Goal: Answer question/provide support: Share knowledge or assist other users

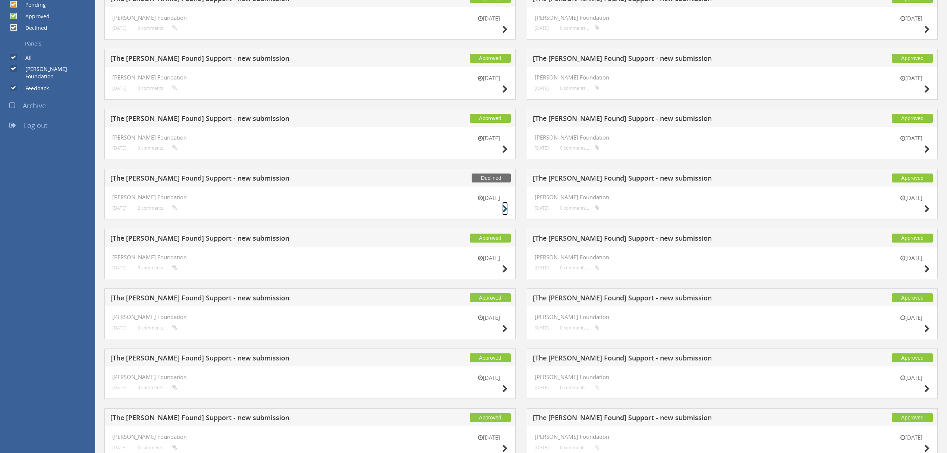
click at [503, 209] on icon at bounding box center [505, 209] width 6 height 8
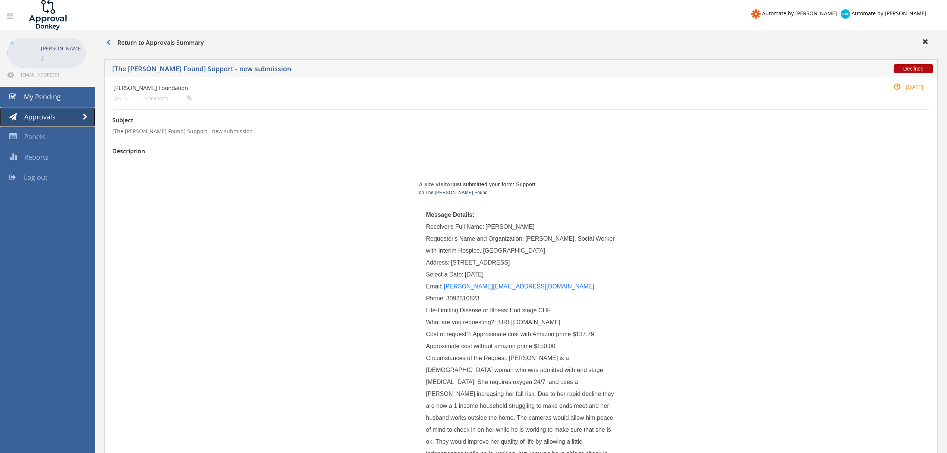
click at [75, 111] on link "Approvals" at bounding box center [47, 117] width 95 height 20
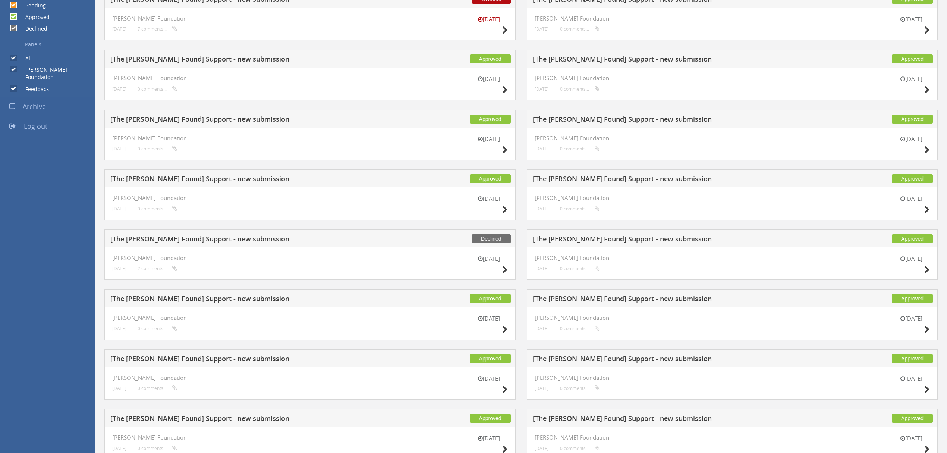
scroll to position [248, 0]
click at [507, 209] on icon at bounding box center [505, 209] width 6 height 8
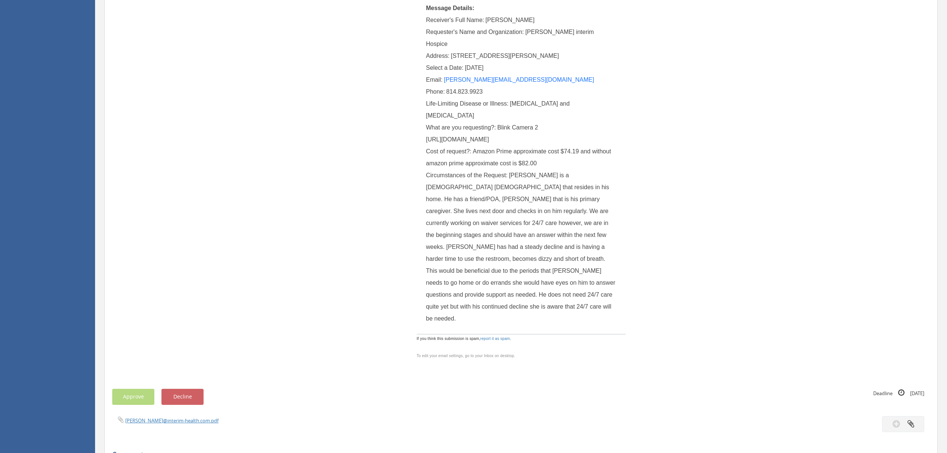
scroll to position [149, 0]
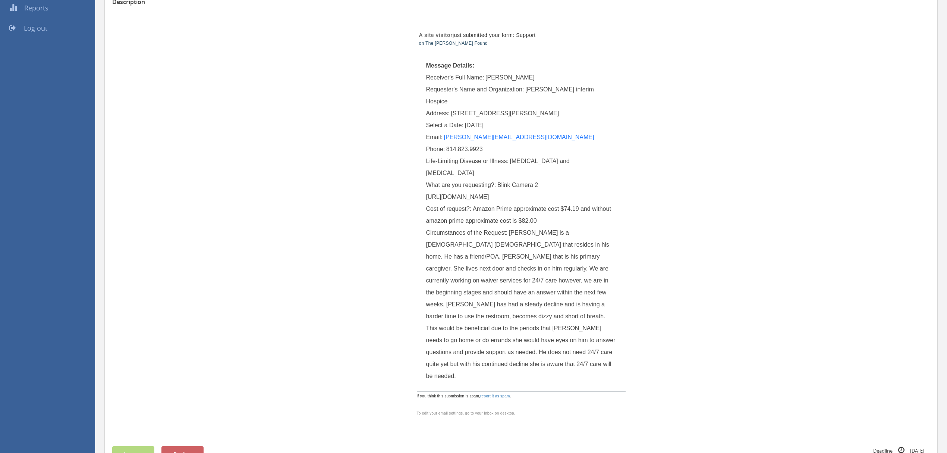
drag, startPoint x: 427, startPoint y: 184, endPoint x: 525, endPoint y: 315, distance: 164.0
click at [525, 203] on div "What are you requesting?: Blink Camera 2 https://www.amazon.com/Blink-Mini-2-Tw…" at bounding box center [521, 191] width 190 height 24
copy span "https://www.amazon.com/Blink-Mini-2-TwoCameras-White/dp/B0BWX1D2DW/ref=sr_1_1?c…"
click at [504, 134] on link "jeastman@interim-health.com" at bounding box center [519, 137] width 150 height 6
click at [498, 134] on link "jeastman@interim-health.com" at bounding box center [519, 137] width 150 height 6
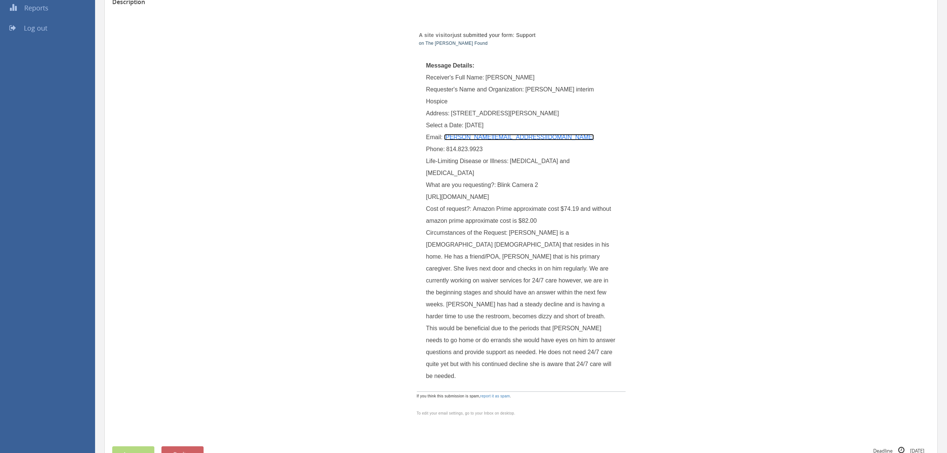
click at [498, 134] on link "jeastman@interim-health.com" at bounding box center [519, 137] width 150 height 6
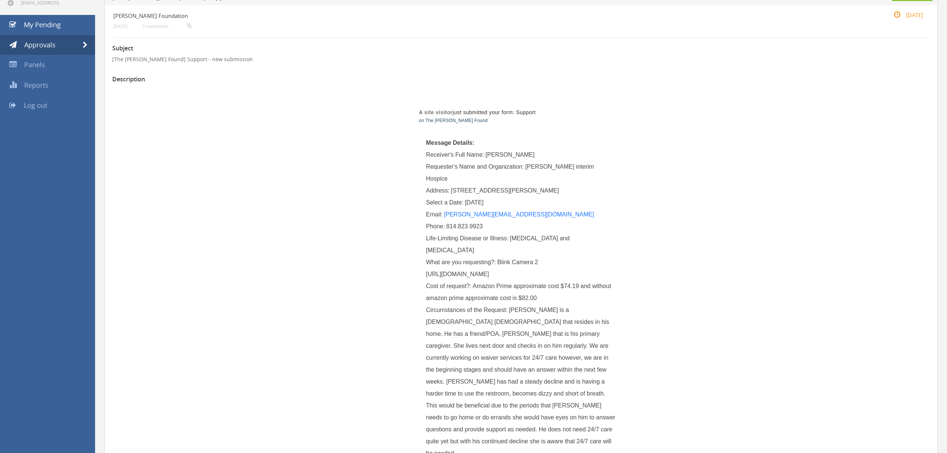
scroll to position [0, 0]
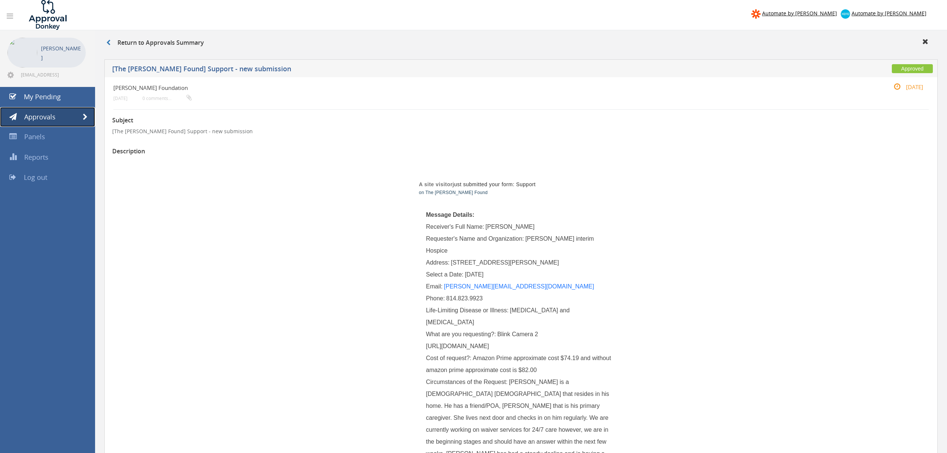
click at [81, 118] on link "Approvals" at bounding box center [47, 117] width 95 height 20
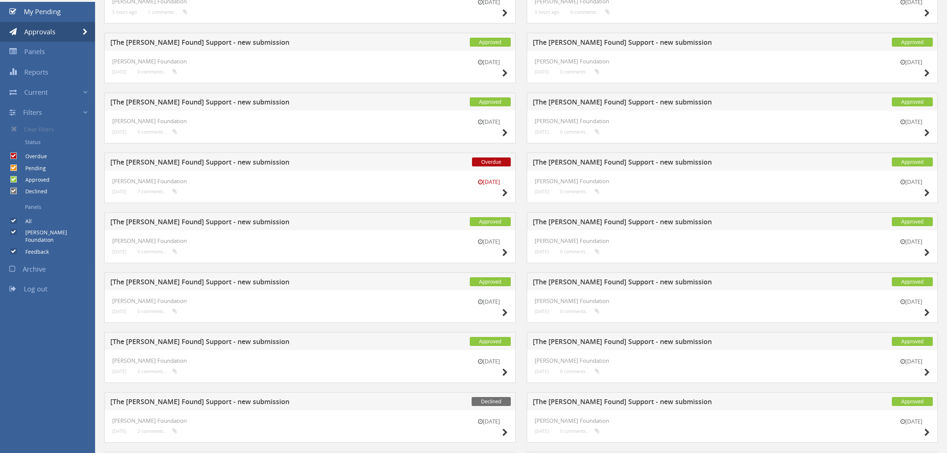
scroll to position [99, 0]
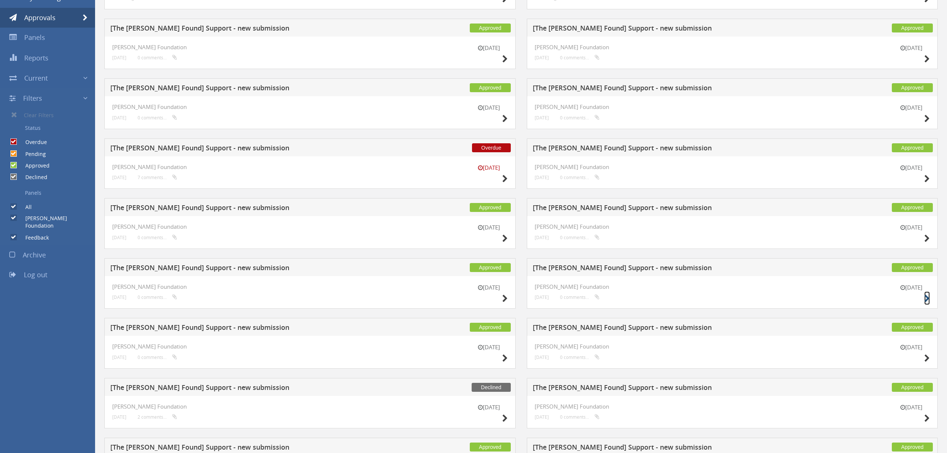
click at [925, 297] on icon at bounding box center [927, 299] width 6 height 8
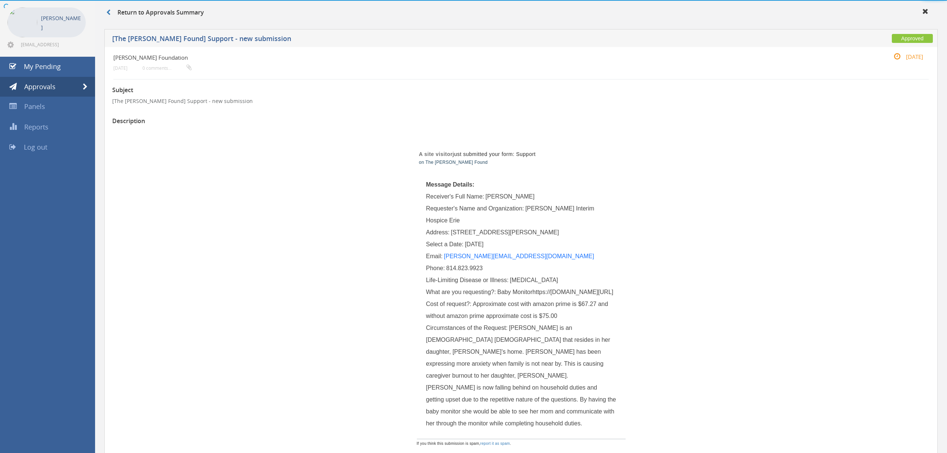
scroll to position [99, 0]
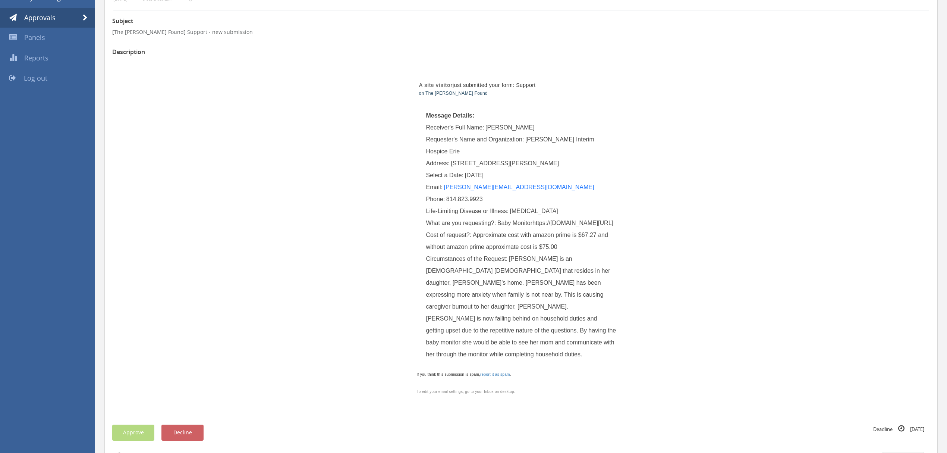
drag, startPoint x: 429, startPoint y: 233, endPoint x: 534, endPoint y: 255, distance: 107.4
click at [534, 226] on span "Baby Monitorhttps://www.amazon.com/VTech-VM924-Pan-Tilt-Zoom-Temperature-Transm…" at bounding box center [555, 223] width 116 height 6
click at [497, 226] on span "Baby Monitorhttps://www.amazon.com/VTech-VM924-Pan-Tilt-Zoom-Temperature-Transm…" at bounding box center [555, 223] width 116 height 6
drag, startPoint x: 447, startPoint y: 235, endPoint x: 597, endPoint y: 353, distance: 190.3
click at [597, 229] on div "What are you requesting?: Baby Monitorhttps://www.amazon.com/VTech-VM924-Pan-Ti…" at bounding box center [521, 223] width 190 height 12
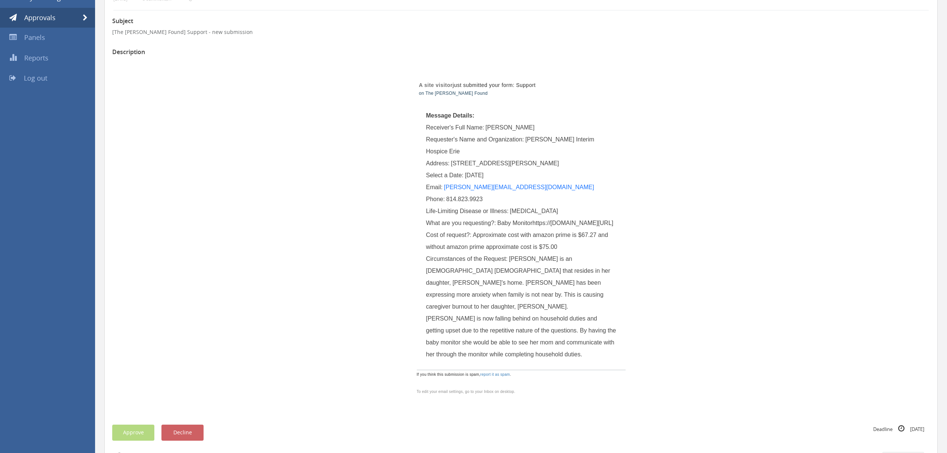
copy span "https://www.amazon.com/VTech-VM924-Pan-Tilt-Zoom-Temperature-Transmission/dp/B0…"
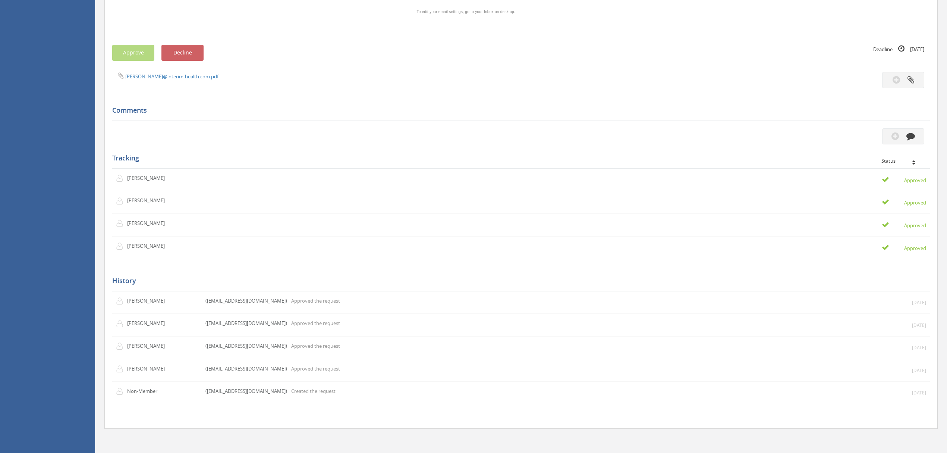
scroll to position [199, 0]
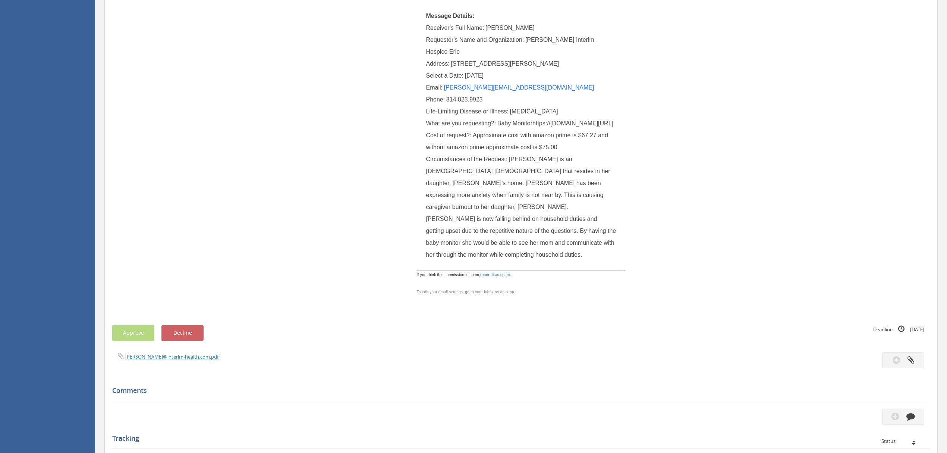
click at [719, 69] on div "A site visitor just submitted your form: Support on The Mary Grace Found Messag…" at bounding box center [521, 132] width 436 height 347
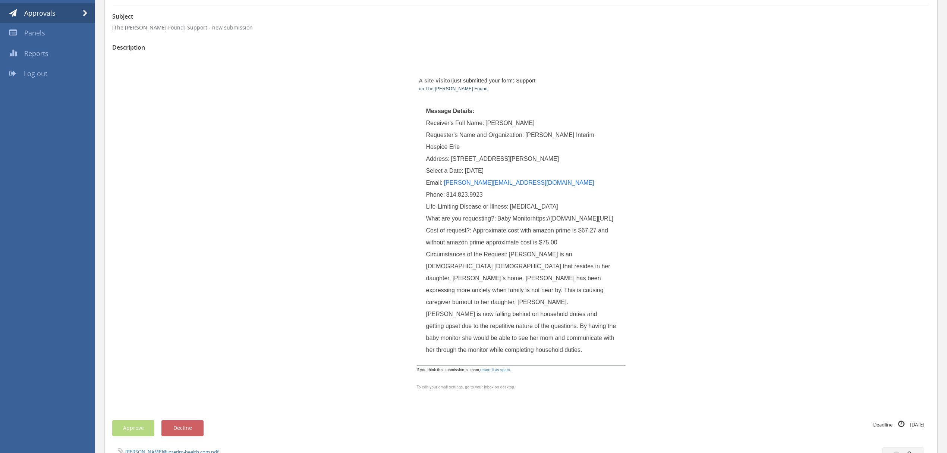
scroll to position [0, 0]
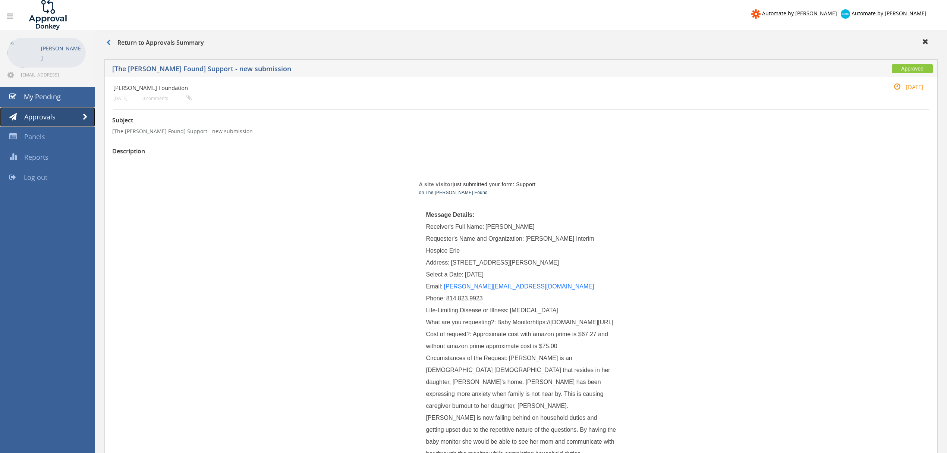
click at [76, 111] on link "Approvals" at bounding box center [47, 117] width 95 height 20
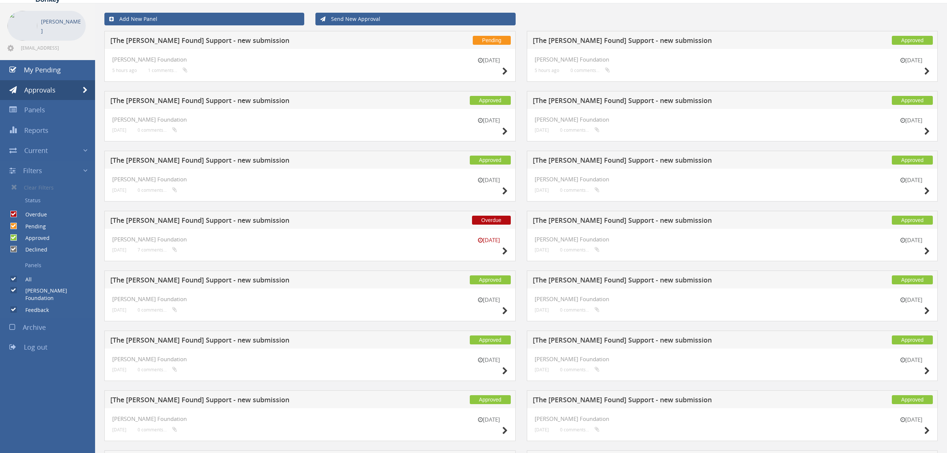
scroll to position [50, 0]
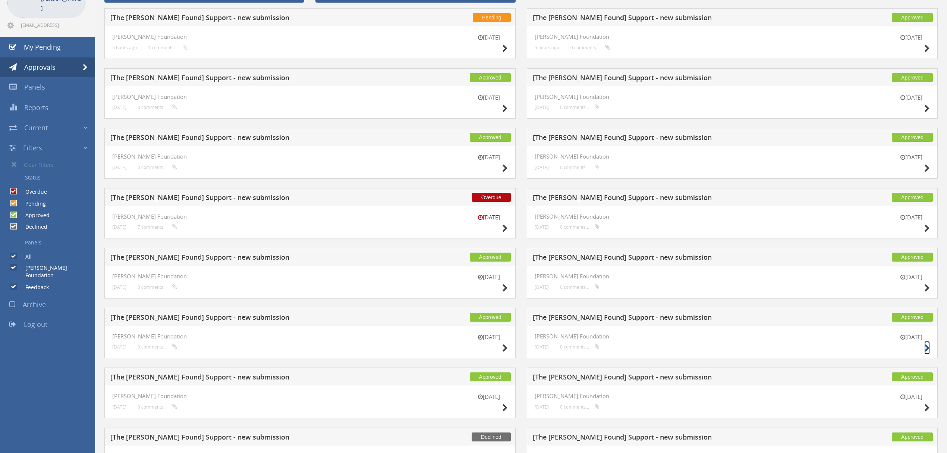
click at [927, 345] on icon at bounding box center [927, 348] width 6 height 8
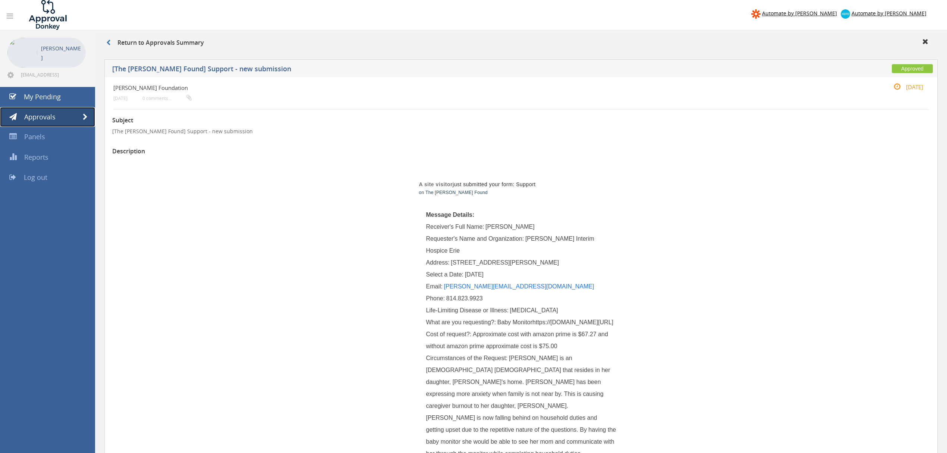
drag, startPoint x: 82, startPoint y: 115, endPoint x: 693, endPoint y: 1, distance: 621.0
click at [83, 115] on span at bounding box center [85, 117] width 5 height 7
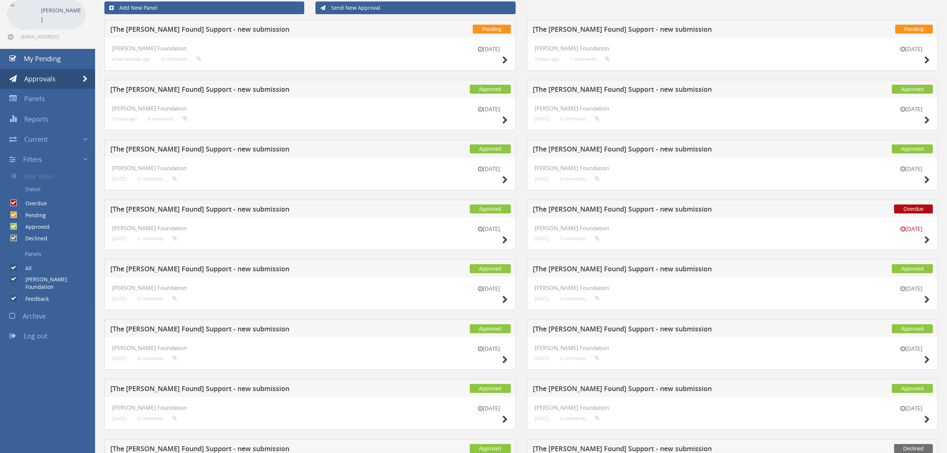
scroll to position [99, 0]
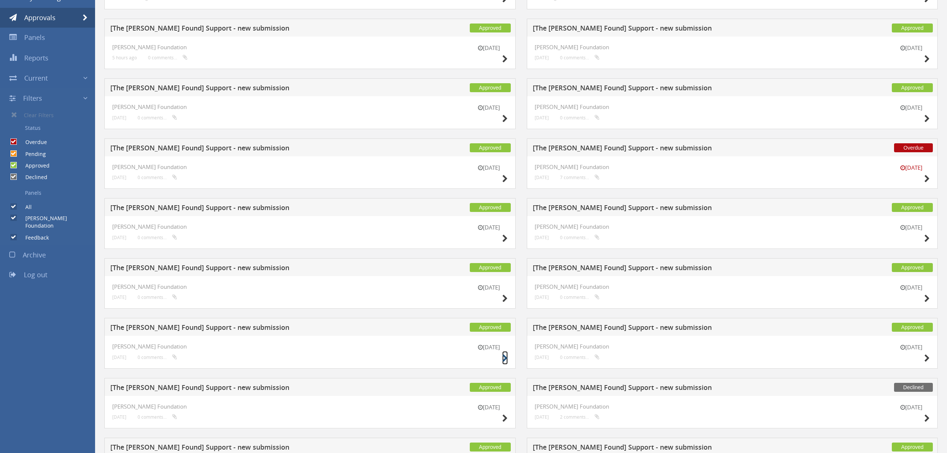
click at [502, 359] on icon at bounding box center [505, 358] width 6 height 8
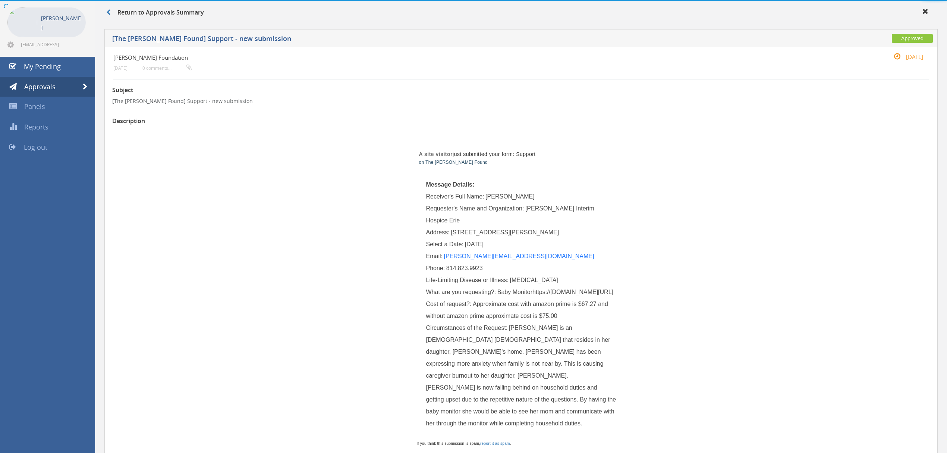
scroll to position [99, 0]
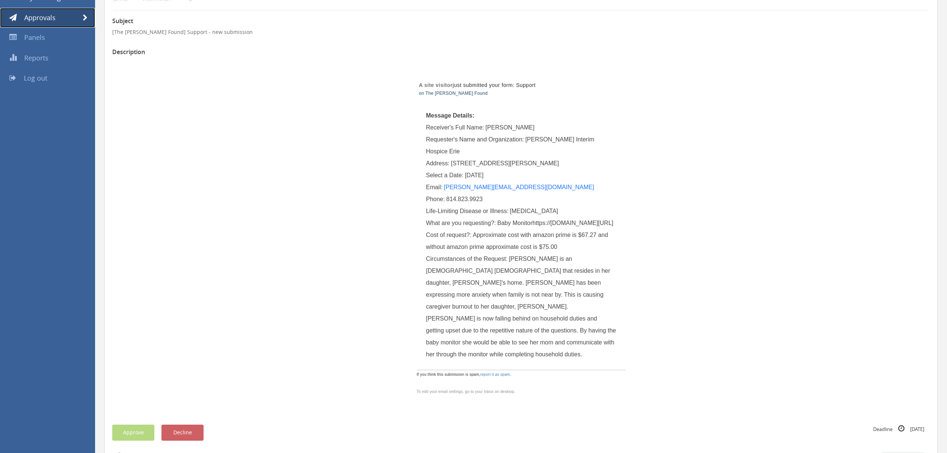
click at [86, 17] on span at bounding box center [85, 18] width 5 height 7
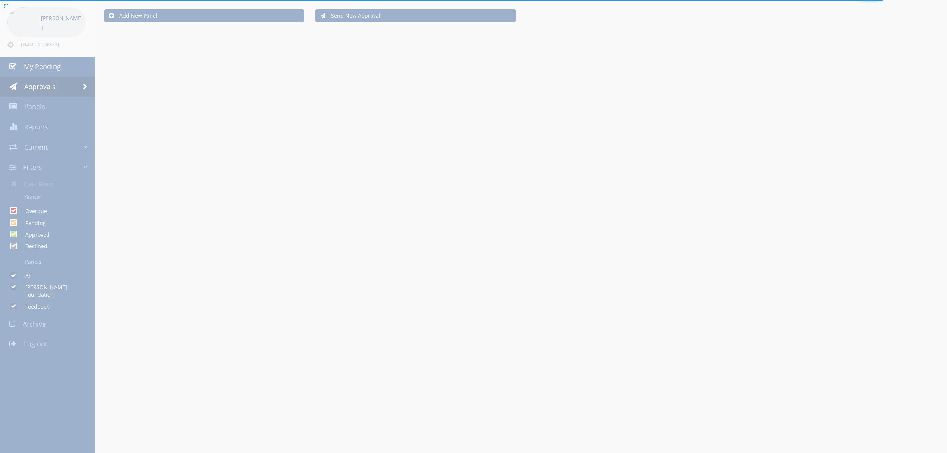
scroll to position [99, 0]
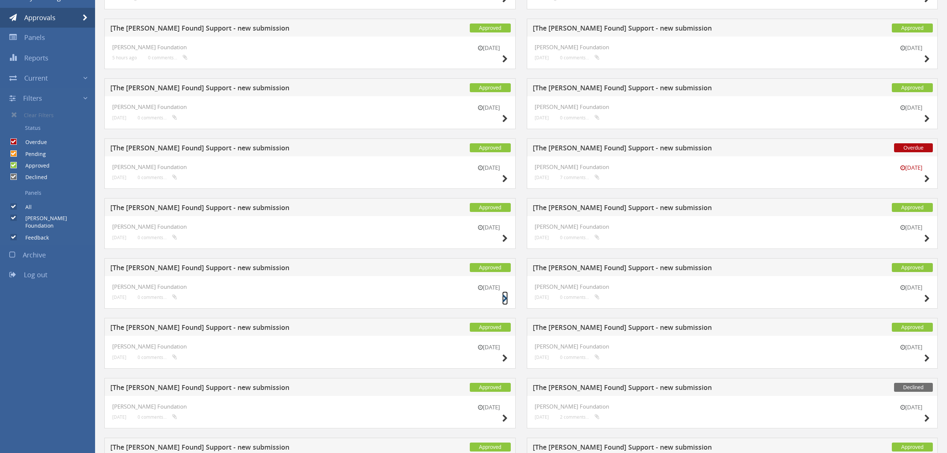
click at [504, 295] on small at bounding box center [505, 298] width 6 height 10
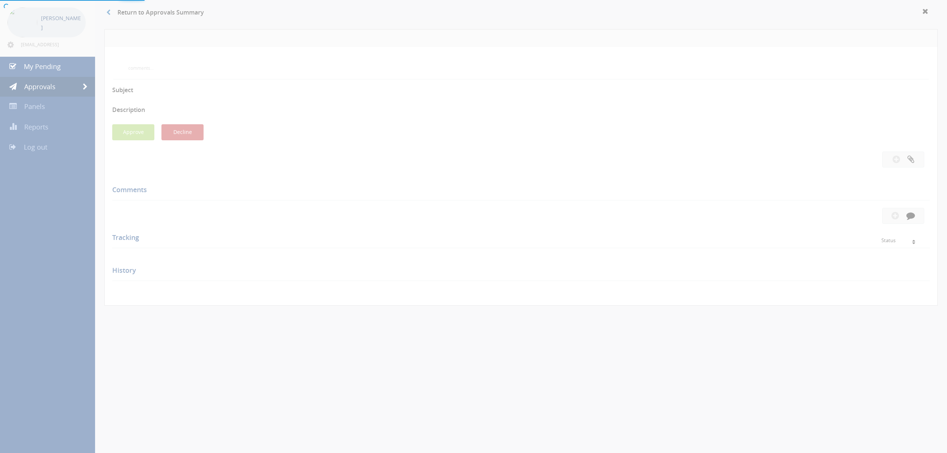
scroll to position [99, 0]
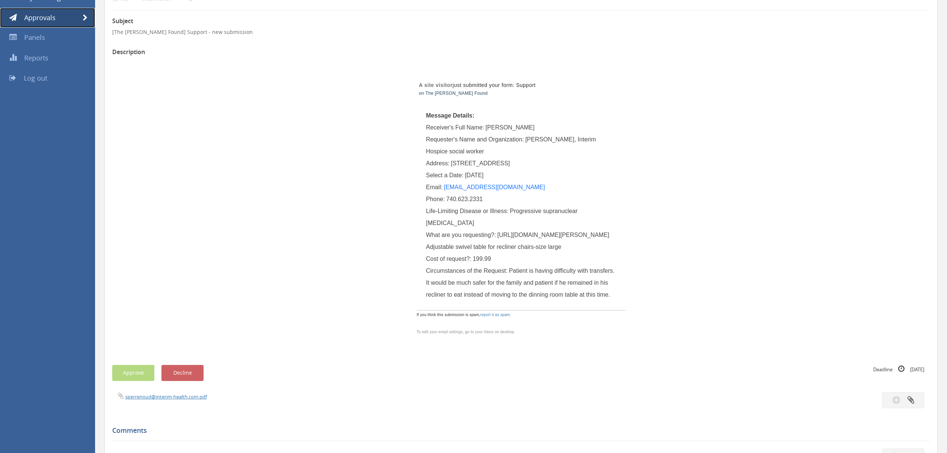
click at [88, 16] on link "Approvals" at bounding box center [47, 18] width 95 height 20
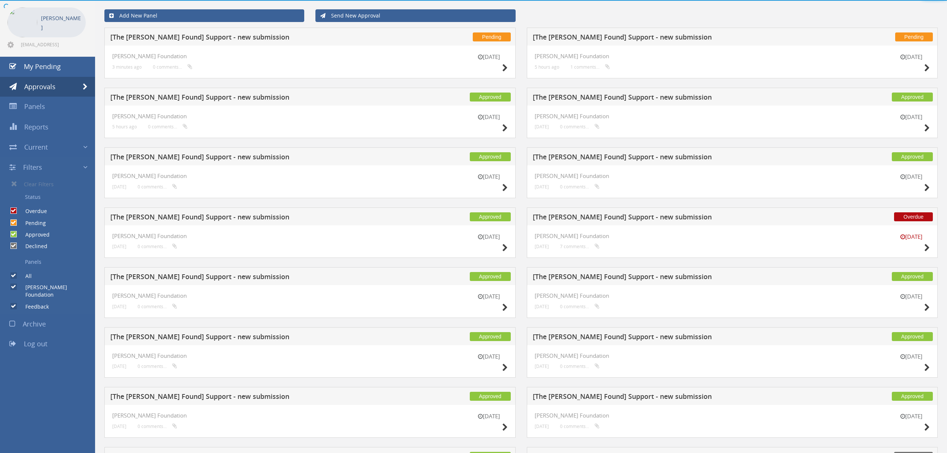
scroll to position [99, 0]
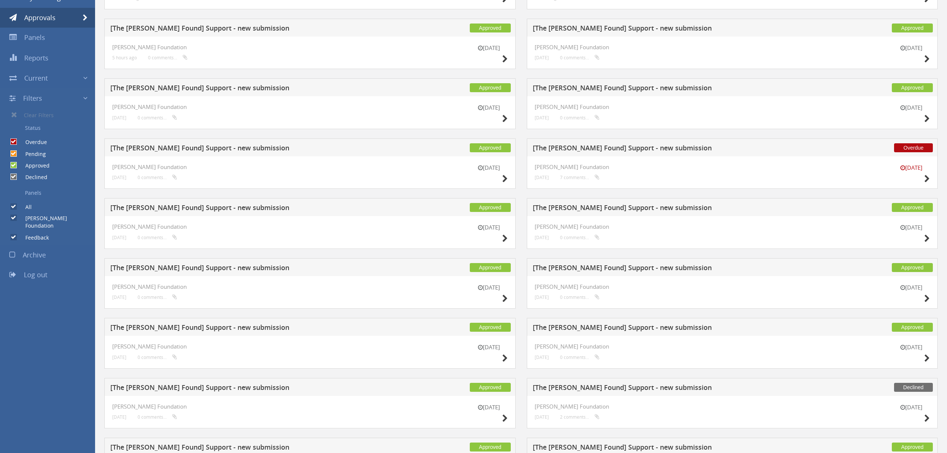
click at [920, 300] on div "[DATE]" at bounding box center [911, 293] width 37 height 21
click at [926, 298] on icon at bounding box center [927, 299] width 6 height 8
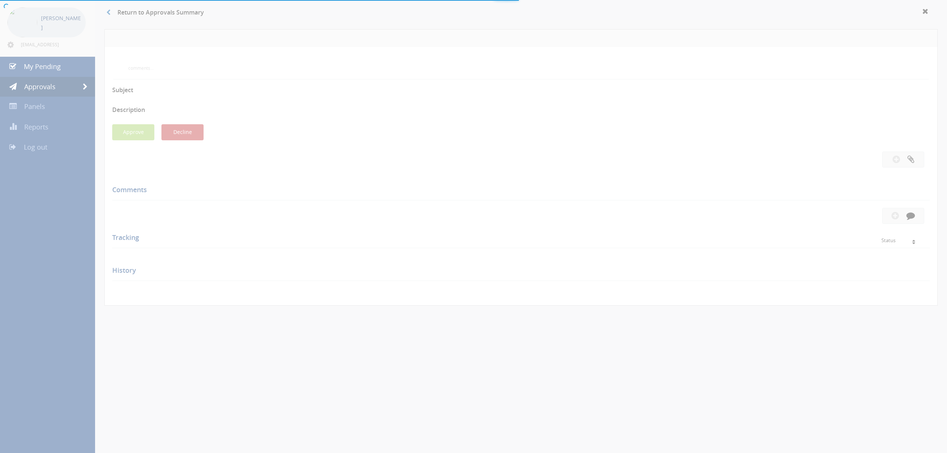
scroll to position [99, 0]
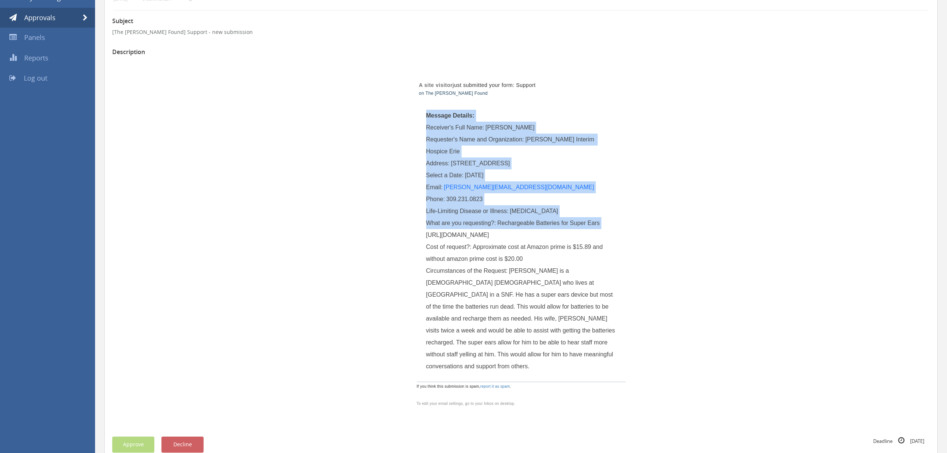
drag, startPoint x: 426, startPoint y: 235, endPoint x: 617, endPoint y: 367, distance: 232.9
click at [617, 367] on td "Message Details: Receiver's Full Name: Kenneth Foos Requester's Name and Organi…" at bounding box center [521, 241] width 209 height 279
click at [600, 238] on span "Rechargeable Batteries for Super Ears https://www.amazon.com/POWEROWL-Rechargea…" at bounding box center [513, 229] width 174 height 18
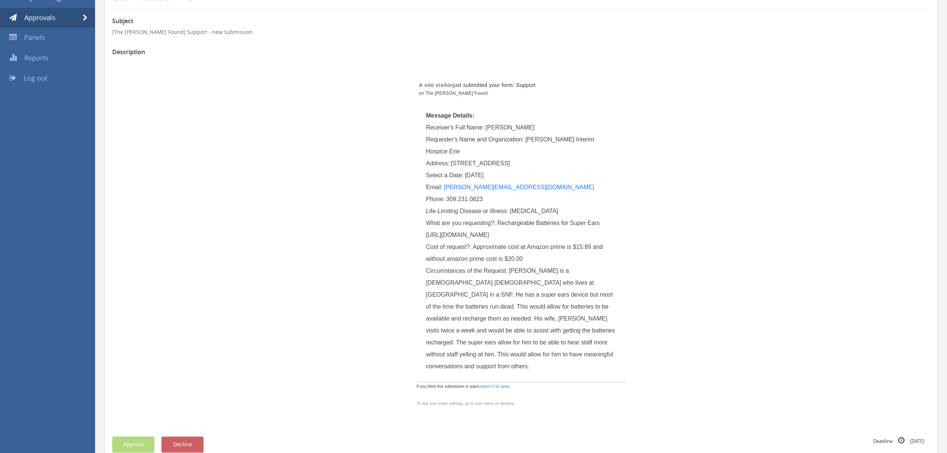
drag, startPoint x: 615, startPoint y: 365, endPoint x: 425, endPoint y: 236, distance: 228.7
click at [426, 236] on div "What are you requesting?: Rechargeable Batteries for Super Ears https://www.ama…" at bounding box center [521, 229] width 190 height 24
copy span "https://www.amazon.com/POWEROWL-Rechargeable-Batteries-Charging-Discharge/dp/B0…"
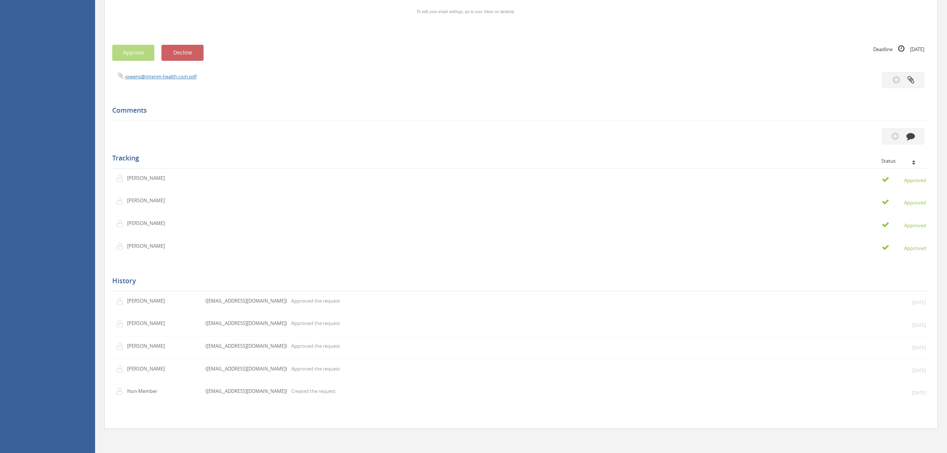
scroll to position [497, 0]
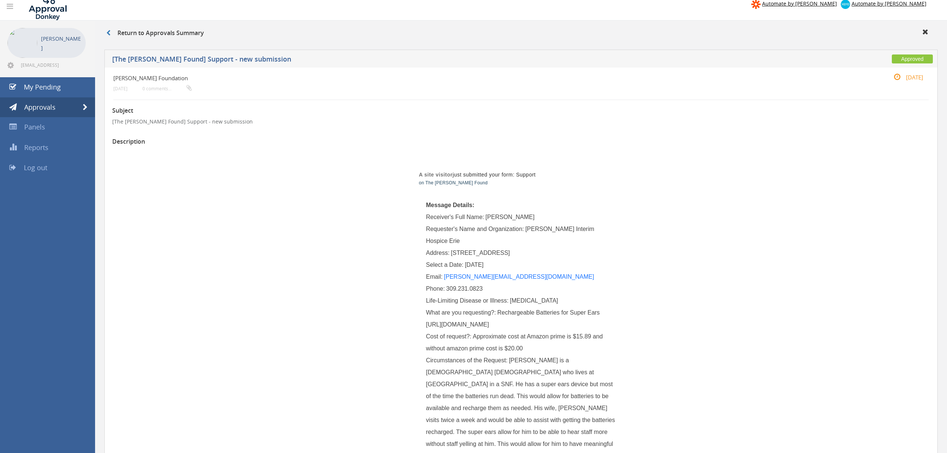
scroll to position [0, 0]
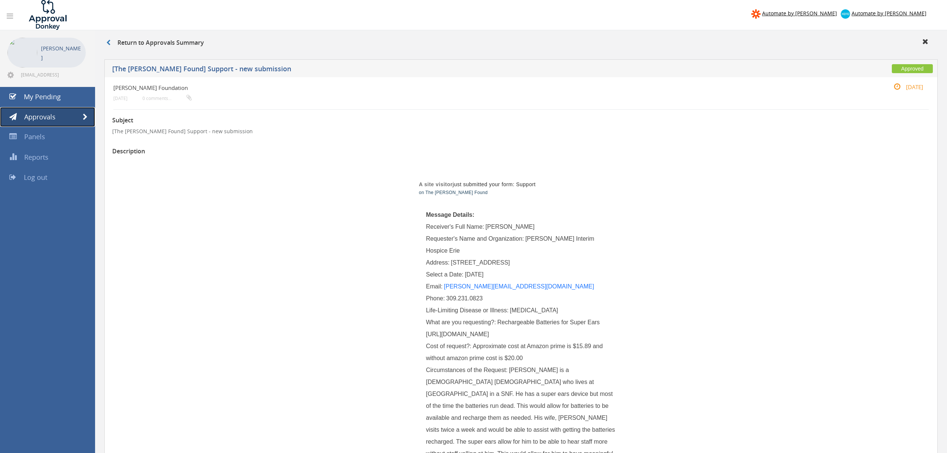
drag, startPoint x: 88, startPoint y: 119, endPoint x: 152, endPoint y: 109, distance: 64.9
click at [88, 119] on link "Approvals" at bounding box center [47, 117] width 95 height 20
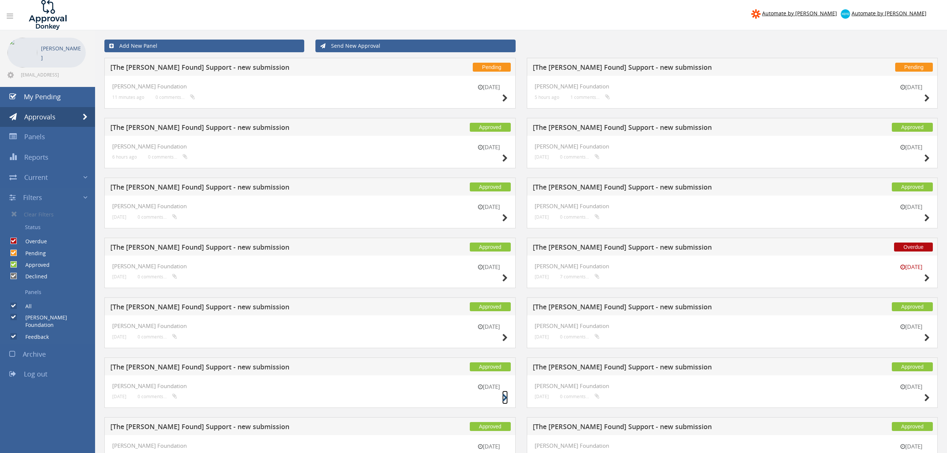
click at [503, 399] on icon at bounding box center [505, 398] width 6 height 8
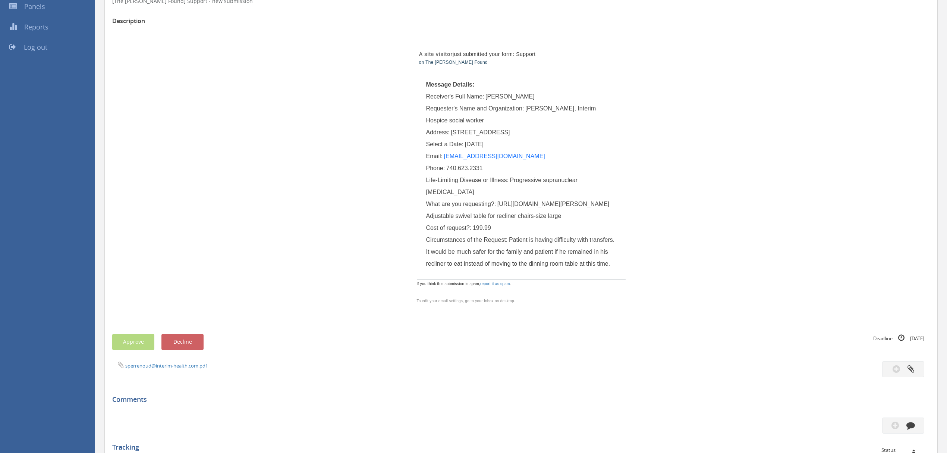
scroll to position [115, 0]
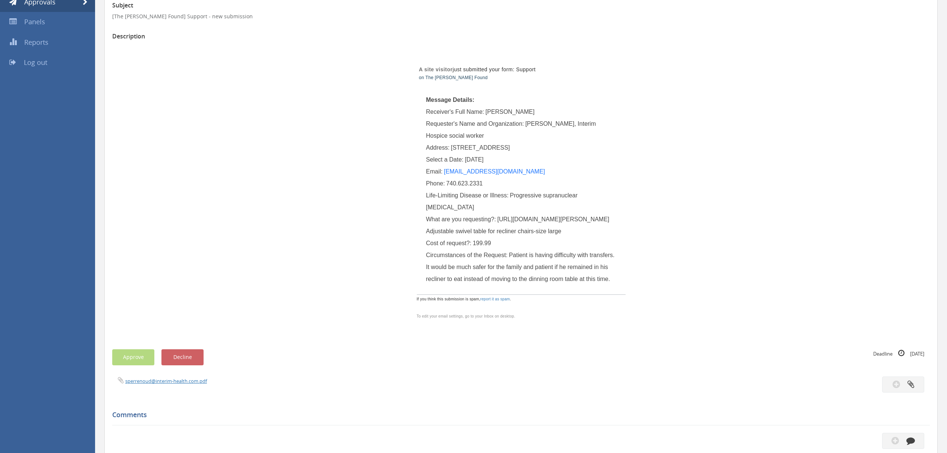
drag, startPoint x: 600, startPoint y: 233, endPoint x: 498, endPoint y: 221, distance: 102.9
click at [498, 221] on div "What are you requesting?: https://www.amazon.com/Stander-Adjustable-Portable-Co…" at bounding box center [521, 225] width 190 height 24
copy span "https://www.amazon.com/Stander-Adjustable-Portable-Couches-Recliners/dp/B0D9YWK…"
drag, startPoint x: 74, startPoint y: 5, endPoint x: 84, endPoint y: 5, distance: 10.1
click at [74, 5] on link "Approvals" at bounding box center [47, 2] width 95 height 20
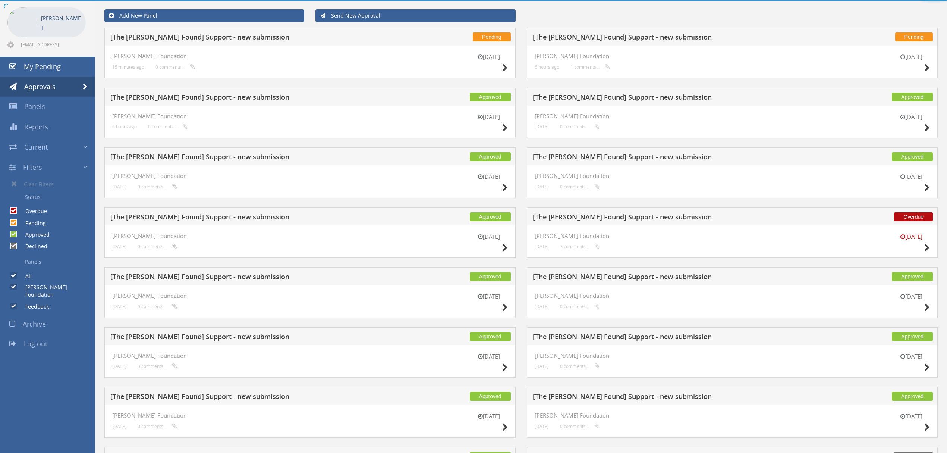
scroll to position [115, 0]
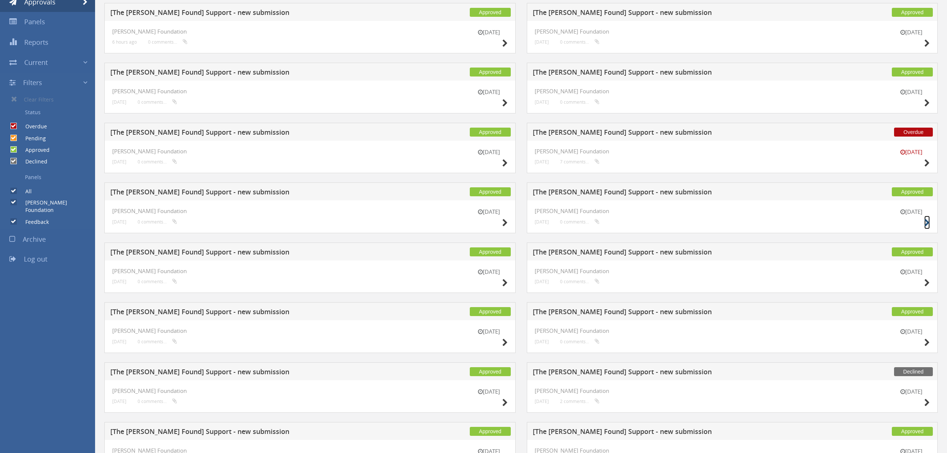
click at [929, 220] on icon at bounding box center [927, 223] width 6 height 8
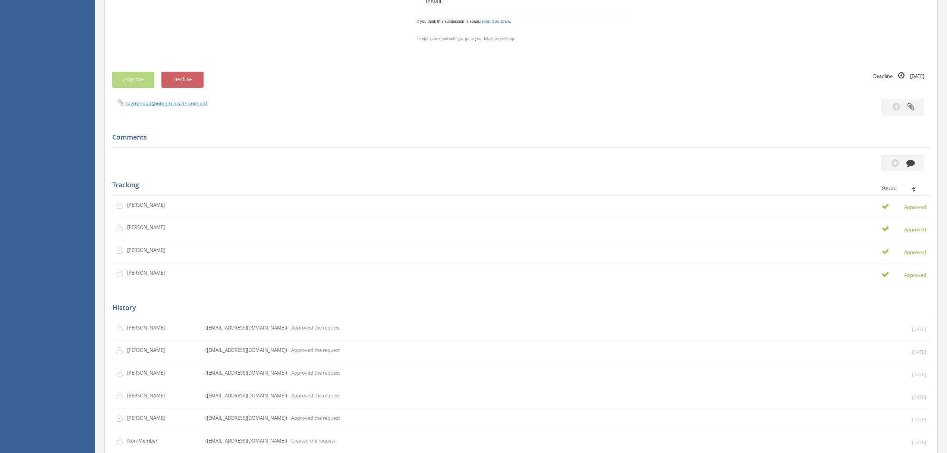
scroll to position [264, 0]
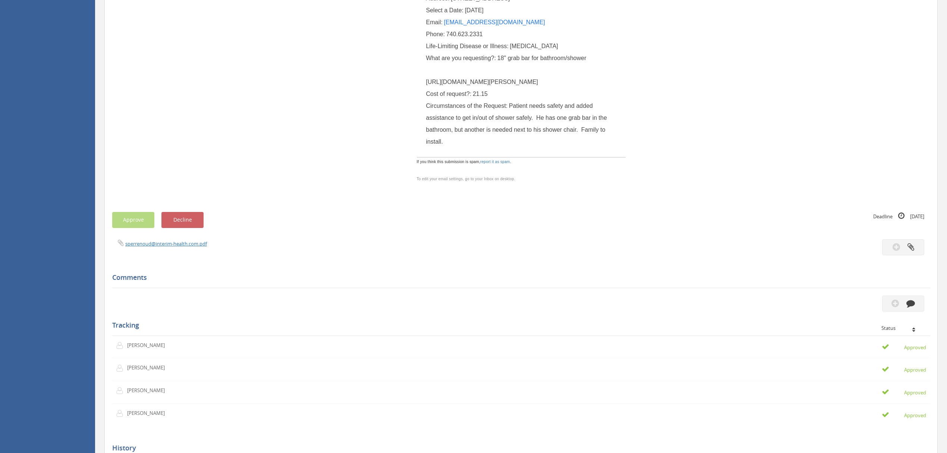
drag, startPoint x: 427, startPoint y: 92, endPoint x: 604, endPoint y: 246, distance: 235.2
click at [604, 88] on div "What are you requesting?: 18" grab bar for bathroom/shower https://www.amazon.c…" at bounding box center [521, 70] width 190 height 36
copy span "https://www.amazon.com/Moen-8718-4X18-18-Inch-Stainless/dp/B001ASDCH4/ref=sr_1_…"
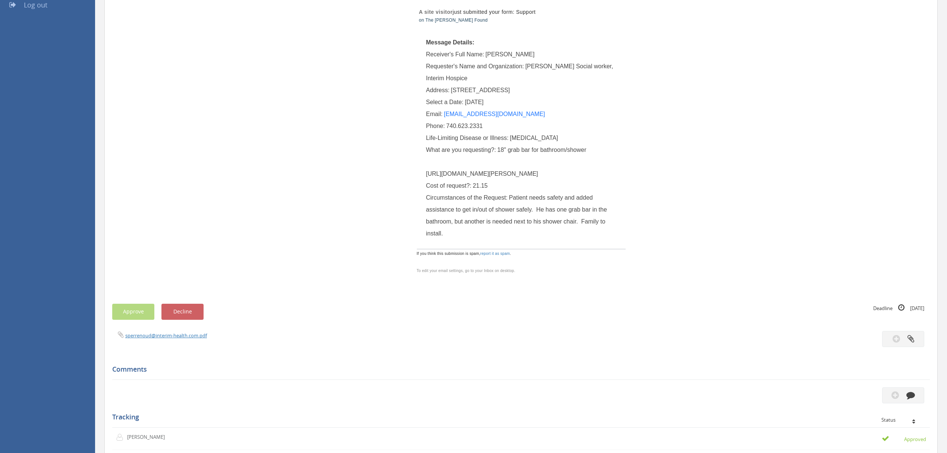
scroll to position [164, 0]
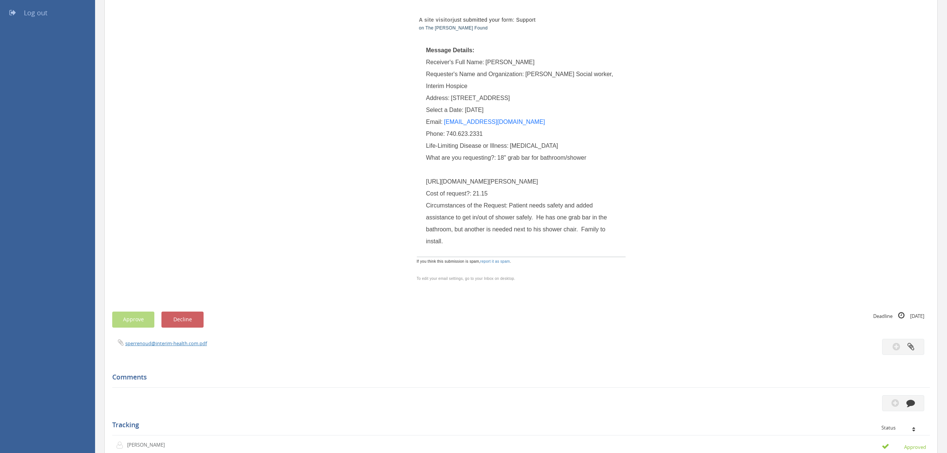
drag, startPoint x: 652, startPoint y: 97, endPoint x: 659, endPoint y: 97, distance: 6.7
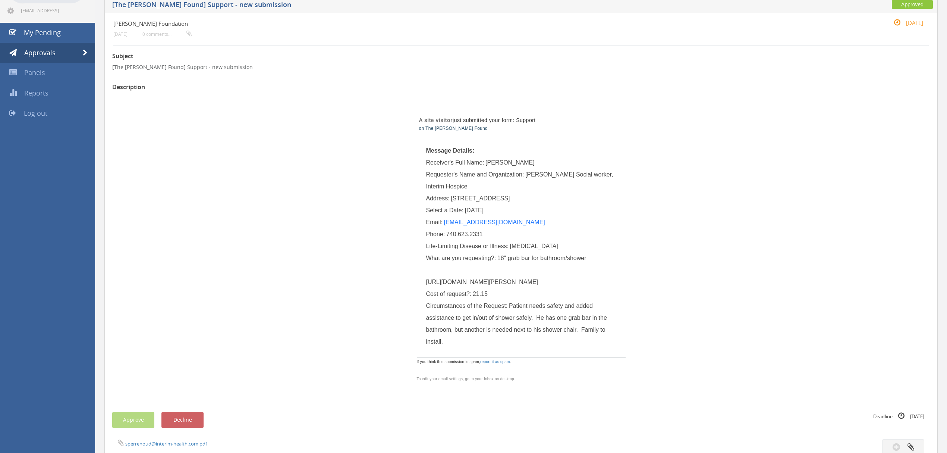
scroll to position [0, 0]
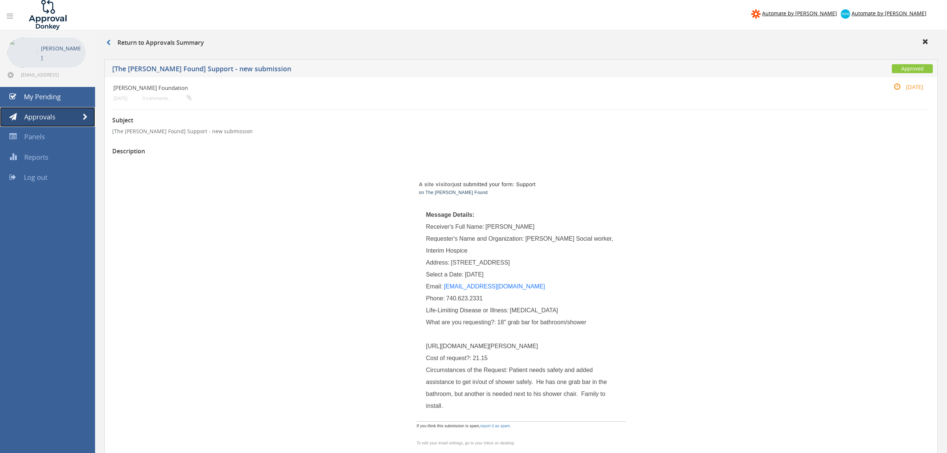
click at [84, 116] on span at bounding box center [85, 117] width 5 height 7
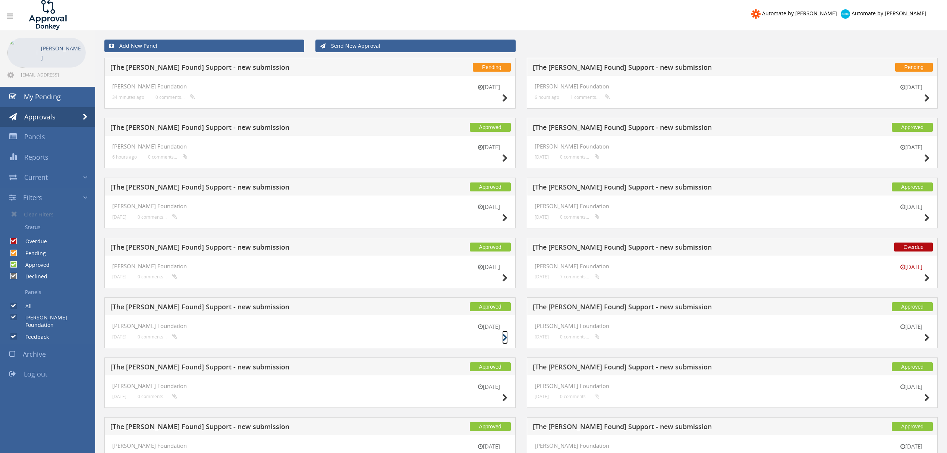
click at [503, 340] on icon at bounding box center [505, 338] width 6 height 8
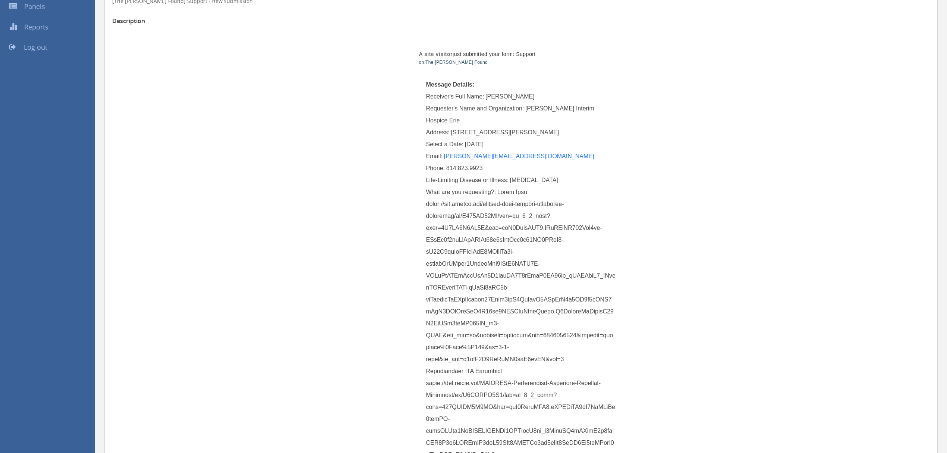
scroll to position [149, 0]
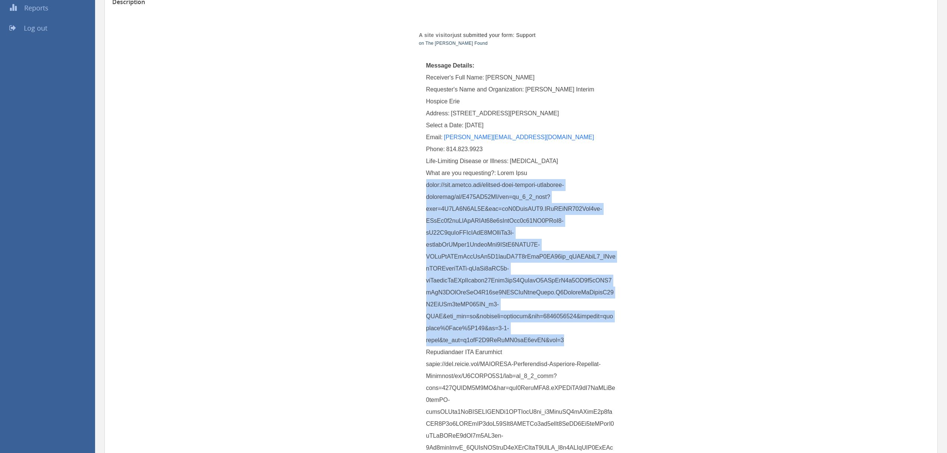
drag, startPoint x: 427, startPoint y: 187, endPoint x: 575, endPoint y: 343, distance: 215.7
click at [575, 343] on div "What are you requesting?:" at bounding box center [521, 334] width 190 height 334
copy span "https://www.amazon.com/hearing-aids-seniors-headphone-amplifier/dp/B017ZQ68HK/r…"
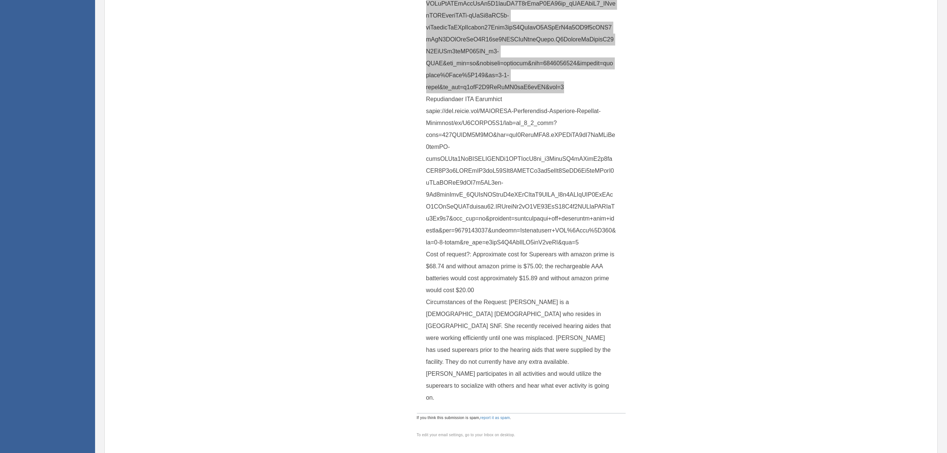
scroll to position [397, 0]
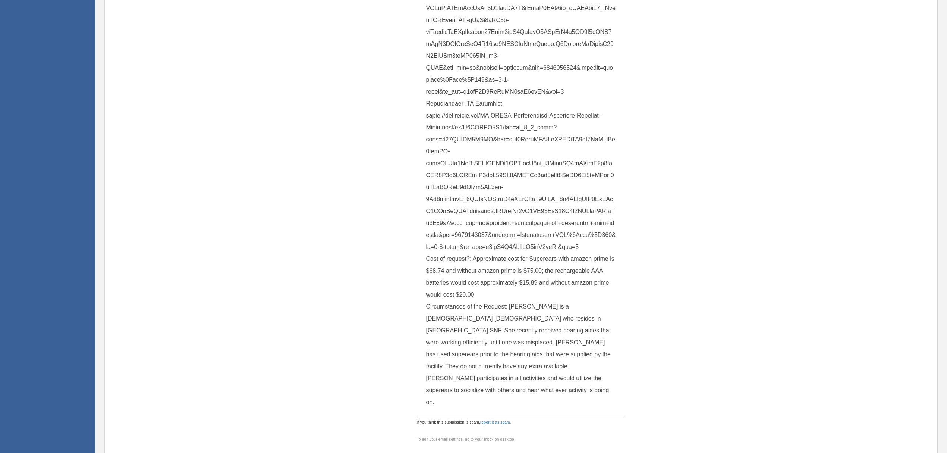
click at [427, 116] on span at bounding box center [521, 85] width 190 height 328
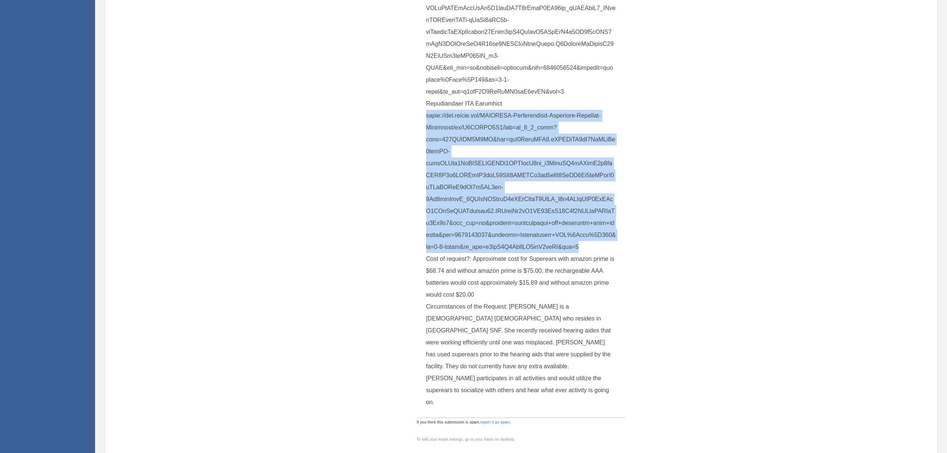
drag, startPoint x: 426, startPoint y: 116, endPoint x: 614, endPoint y: 245, distance: 228.3
click at [614, 245] on div "What are you requesting?:" at bounding box center [521, 86] width 190 height 334
copy span "https://www.amazon.com/POWEROWL-Rechargeable-Batteries-Charging-Discharge/dp/B0…"
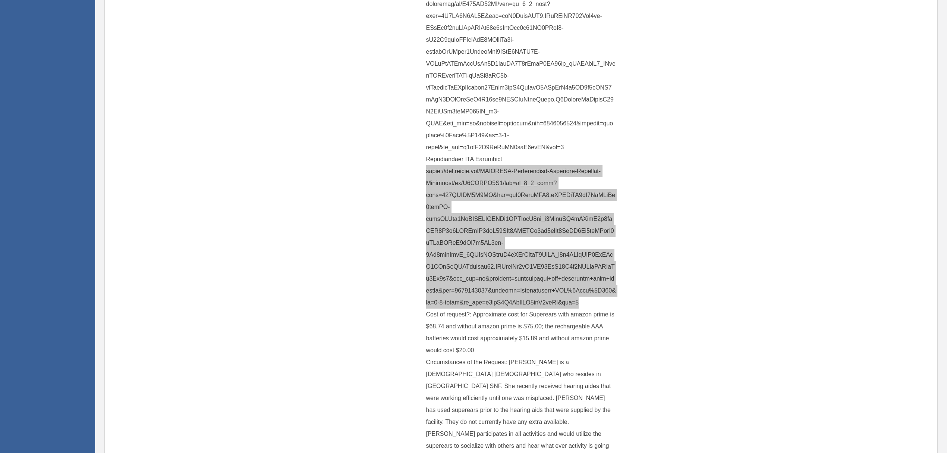
scroll to position [248, 0]
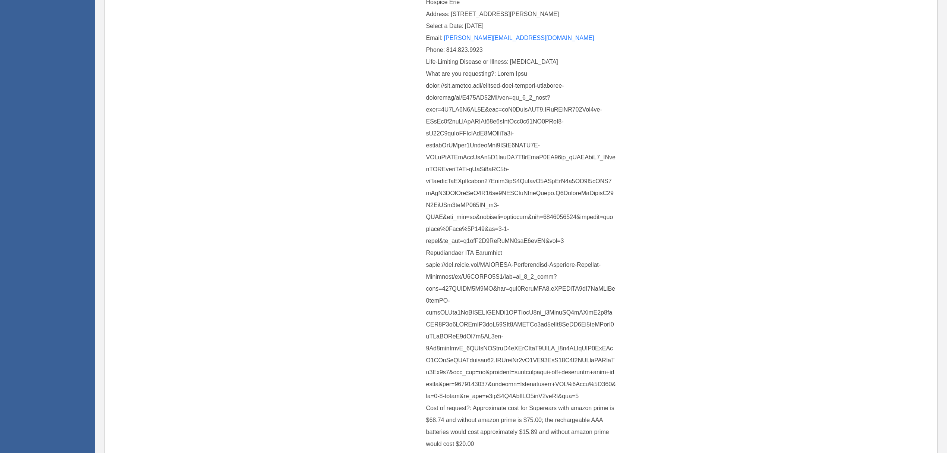
click at [727, 224] on div "A site visitor just submitted your form: Support on The Mary Grace Found Messag…" at bounding box center [521, 256] width 436 height 693
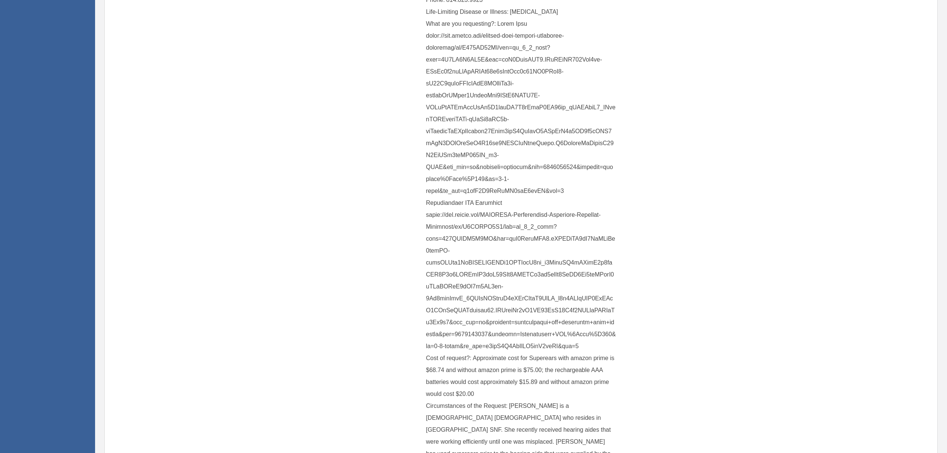
scroll to position [0, 0]
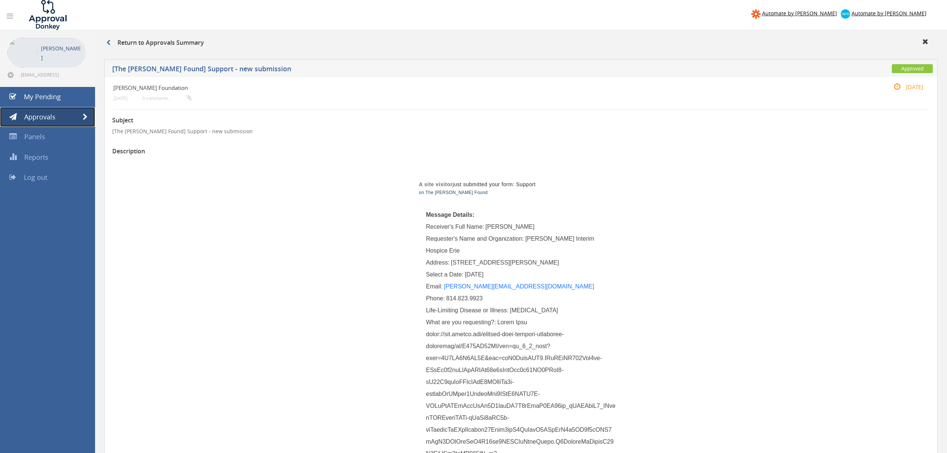
drag, startPoint x: 84, startPoint y: 118, endPoint x: 89, endPoint y: 116, distance: 5.2
click at [84, 118] on span at bounding box center [85, 117] width 5 height 7
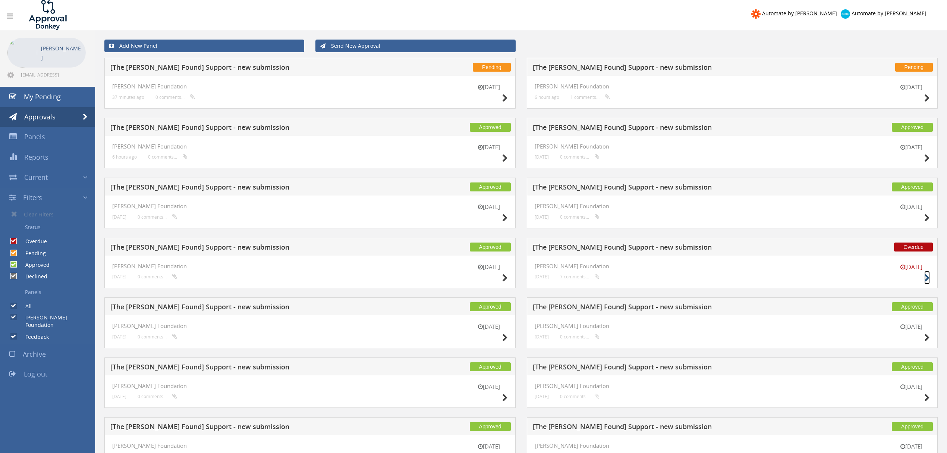
click at [926, 276] on icon at bounding box center [927, 278] width 6 height 8
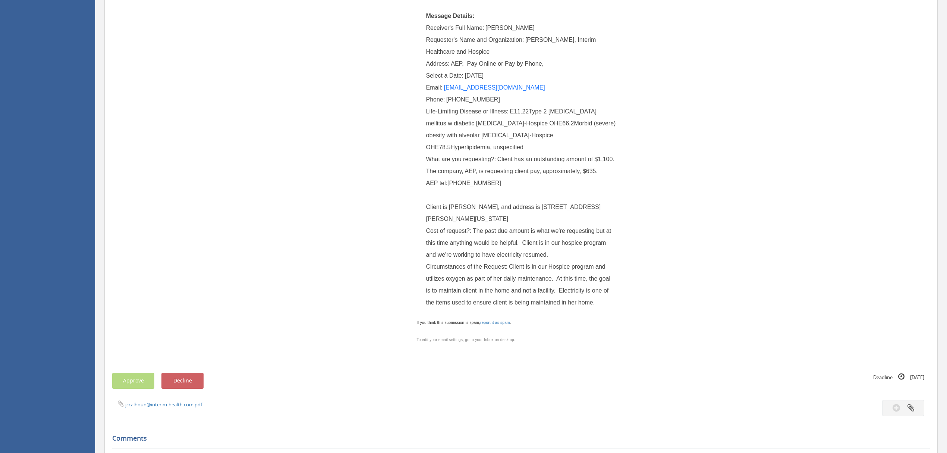
scroll to position [149, 0]
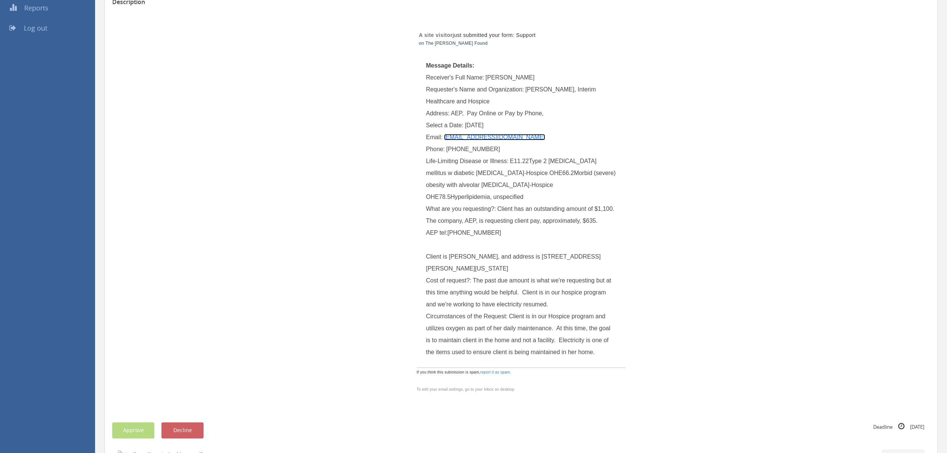
click at [487, 138] on link "jccalhoun@interim-health.com" at bounding box center [494, 137] width 101 height 6
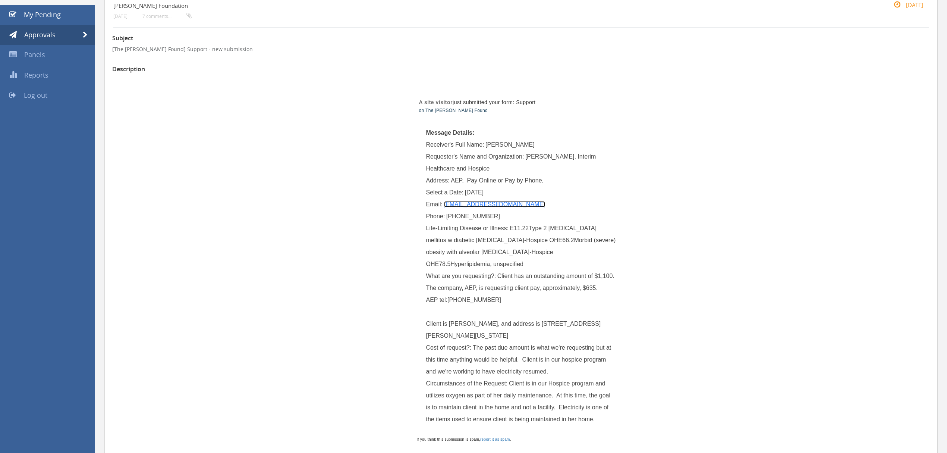
scroll to position [0, 0]
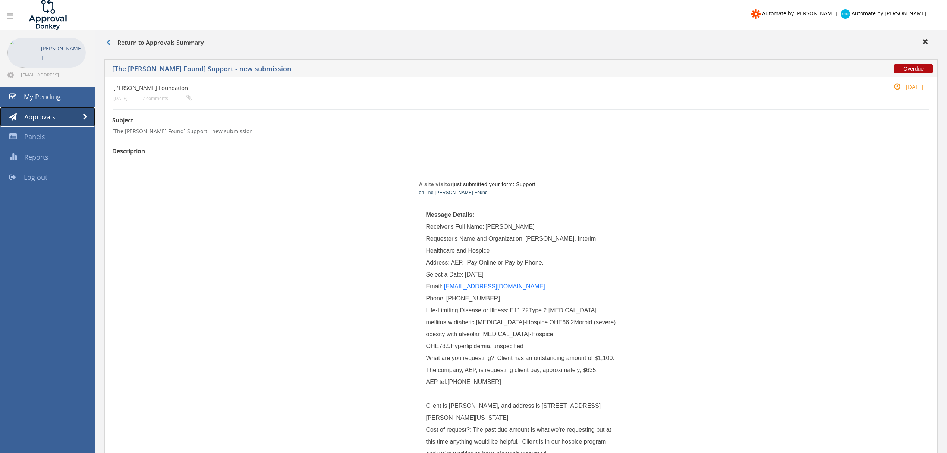
click at [83, 115] on span at bounding box center [85, 117] width 5 height 7
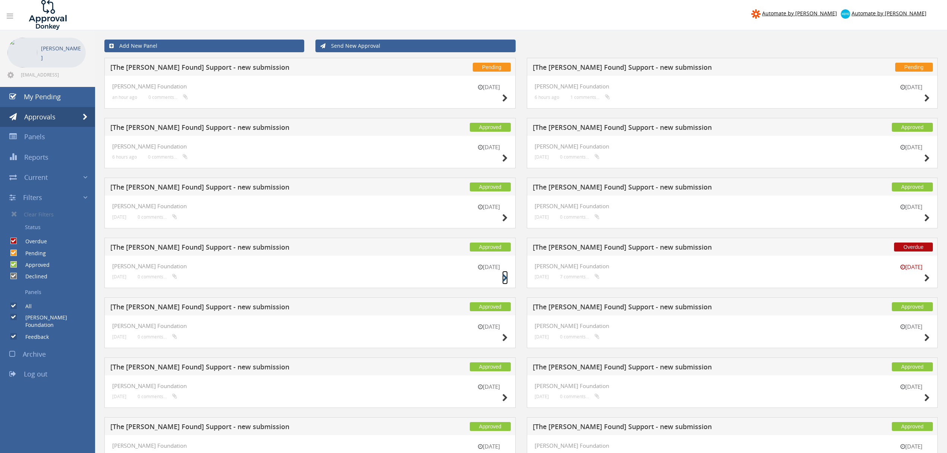
click at [505, 279] on icon at bounding box center [505, 278] width 6 height 8
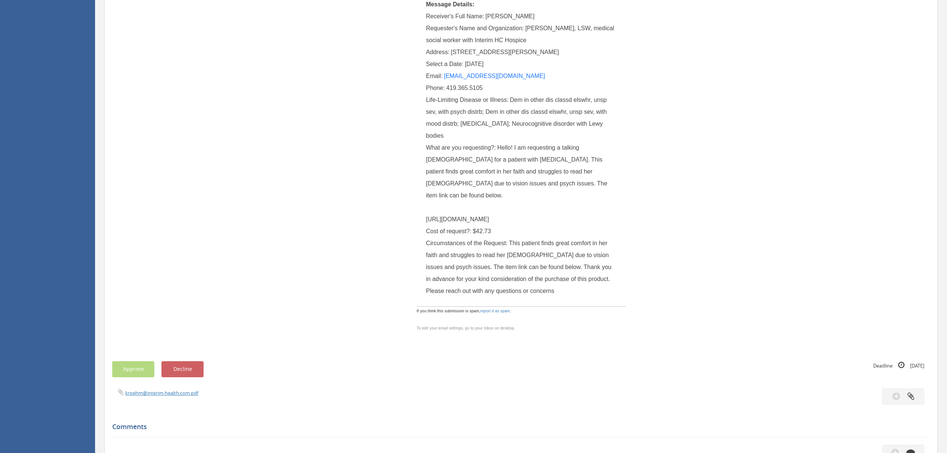
scroll to position [248, 0]
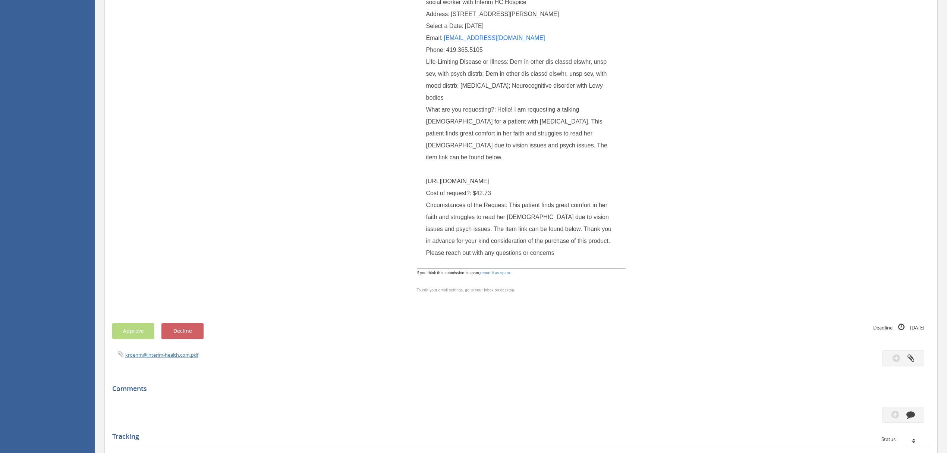
drag, startPoint x: 425, startPoint y: 169, endPoint x: 564, endPoint y: 285, distance: 181.5
click at [564, 187] on div "What are you requesting?: Hello! I am requesting a talking Bible for a patient …" at bounding box center [521, 146] width 190 height 84
copy span "https://www.amazon.com/International-Version-Electronic-Testament-Playback/dp/B…"
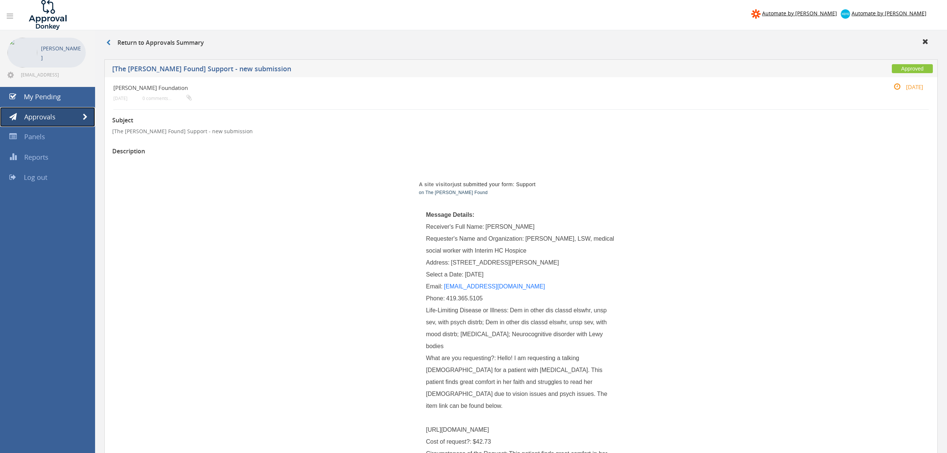
drag, startPoint x: 85, startPoint y: 115, endPoint x: 514, endPoint y: 121, distance: 428.8
click at [85, 115] on span at bounding box center [85, 117] width 5 height 7
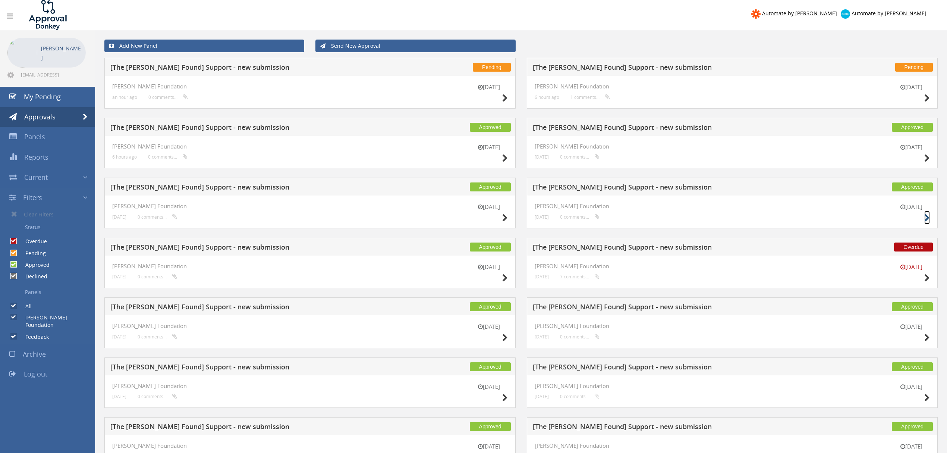
click at [926, 217] on icon at bounding box center [927, 218] width 6 height 8
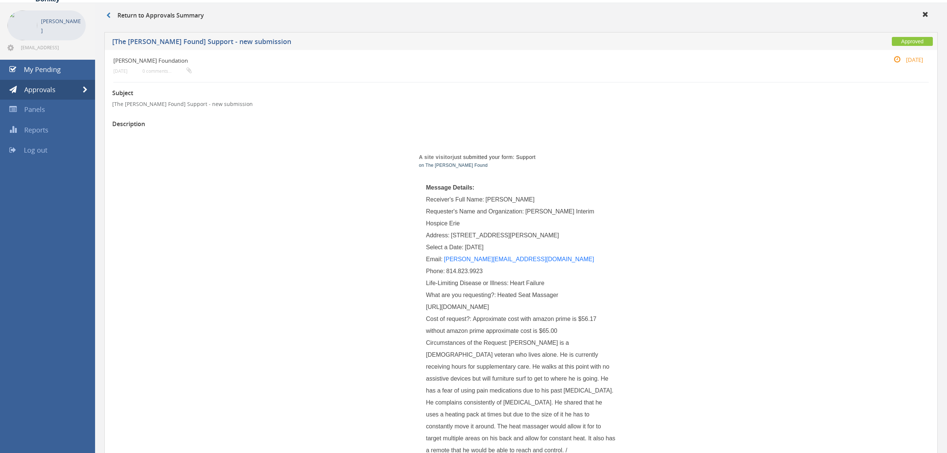
scroll to position [50, 0]
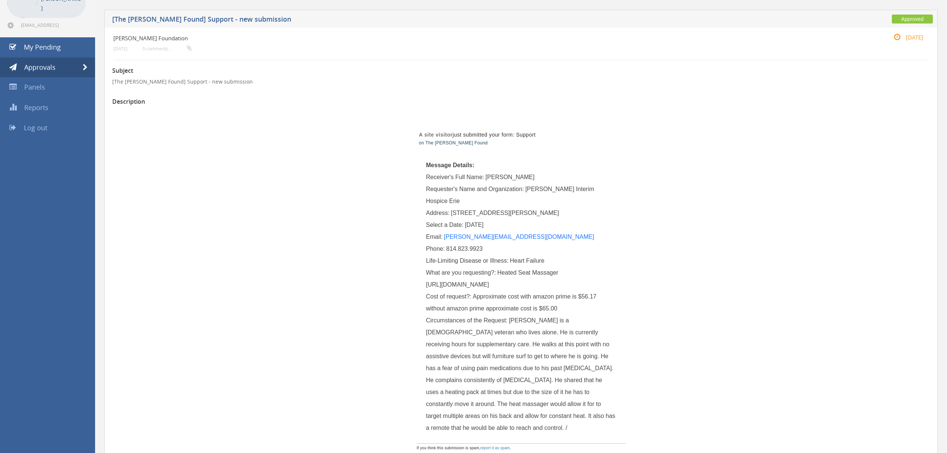
drag, startPoint x: 426, startPoint y: 284, endPoint x: 561, endPoint y: 321, distance: 140.3
click at [561, 290] on div "What are you requesting?: Heated Seat Massager https://www.amazon.com/dp/B08K8X…" at bounding box center [521, 279] width 190 height 24
copy span "https://www.amazon.com/dp/B08K8X1F7C?ref=cm_sw_r_apin_dp_TF0K8F0MW6Z00EF1DD4G&r…"
click at [82, 66] on link "Approvals" at bounding box center [47, 67] width 95 height 20
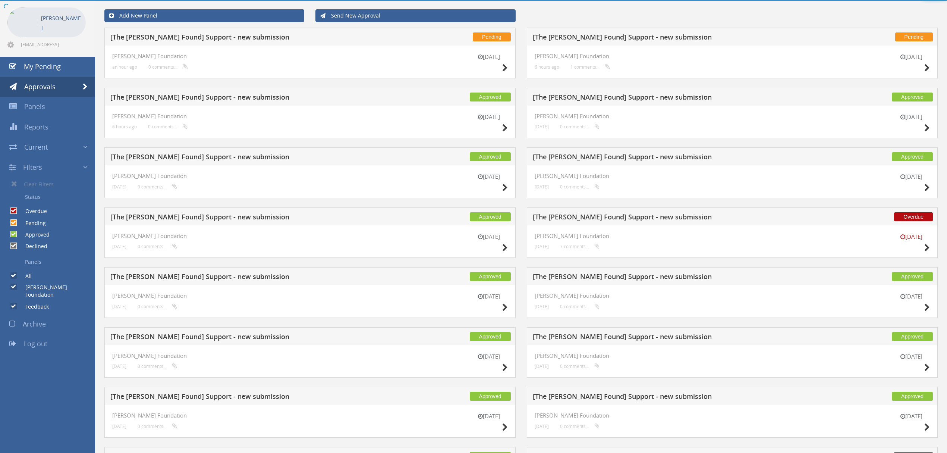
scroll to position [50, 0]
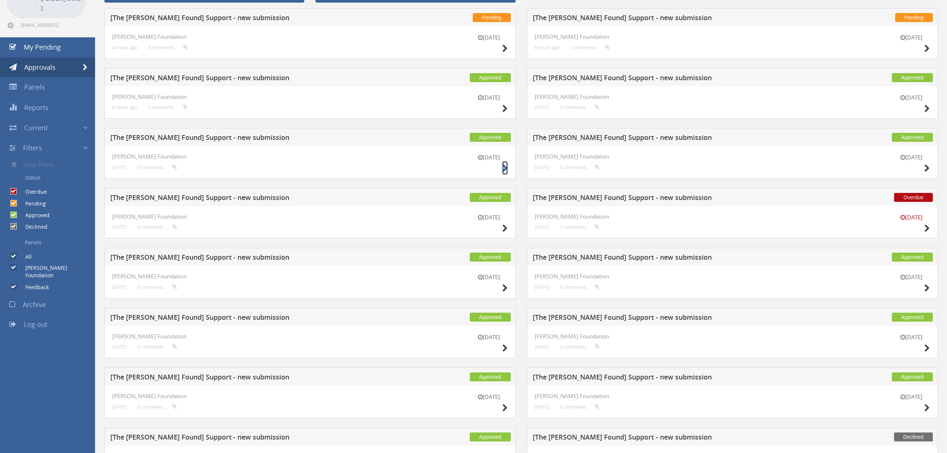
click at [506, 169] on icon at bounding box center [505, 168] width 6 height 8
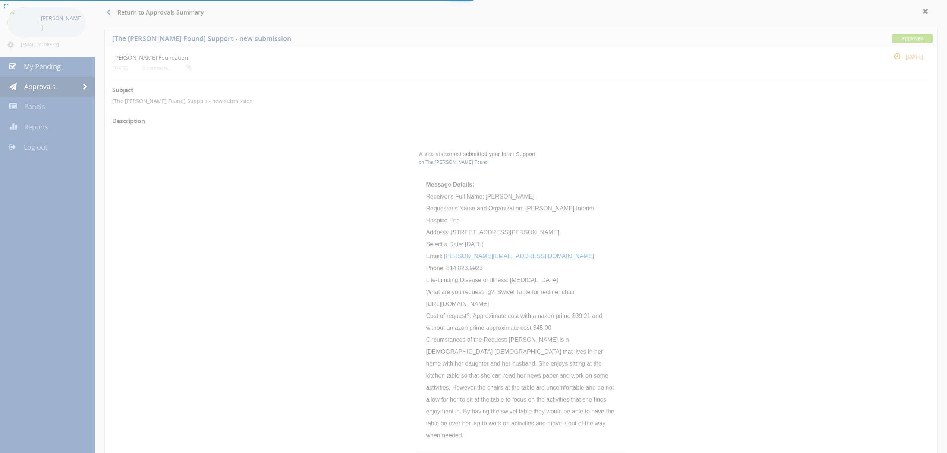
scroll to position [50, 0]
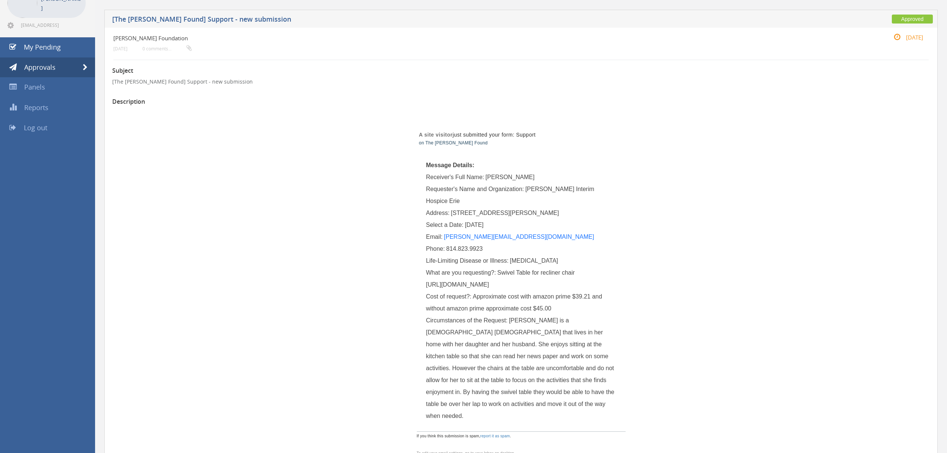
drag, startPoint x: 427, startPoint y: 285, endPoint x: 602, endPoint y: 368, distance: 194.3
click at [602, 290] on div "What are you requesting?: Swivel Table for recliner chair https://www.amazon.co…" at bounding box center [521, 279] width 190 height 24
copy span "https://www.amazon.com/Side-Table-Swivel-Adjustable-Bathroom/dp/B0DHFYP68S/?_en…"
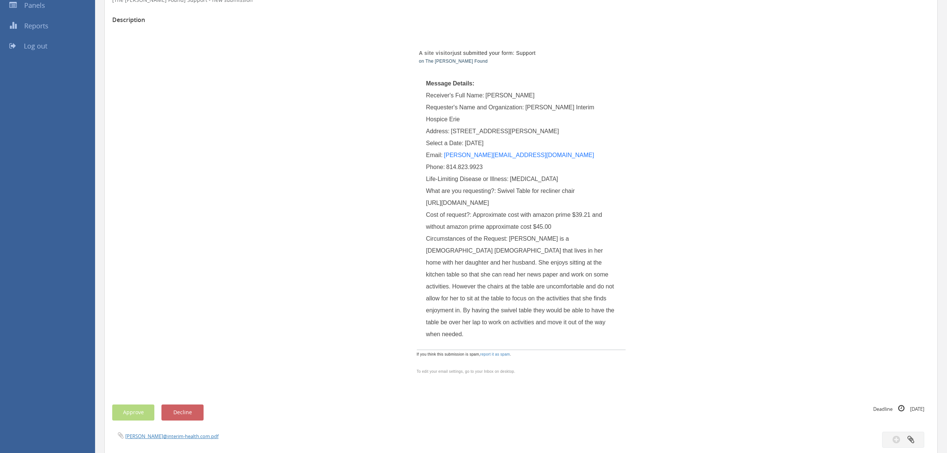
scroll to position [0, 0]
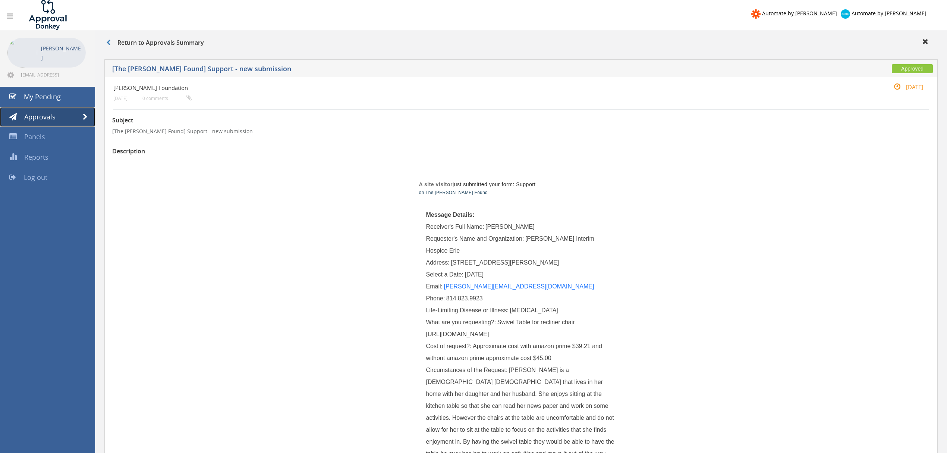
drag, startPoint x: 84, startPoint y: 116, endPoint x: 443, endPoint y: 108, distance: 358.8
click at [84, 116] on span at bounding box center [85, 117] width 5 height 7
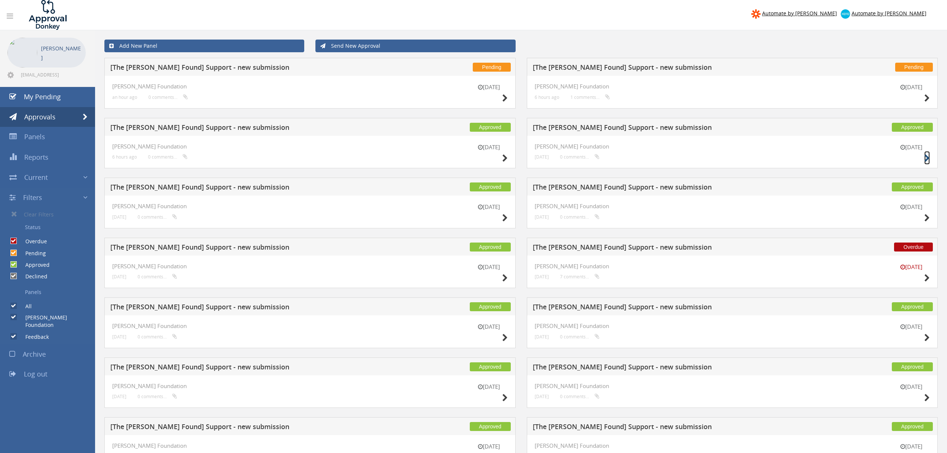
click at [928, 157] on icon at bounding box center [927, 158] width 6 height 8
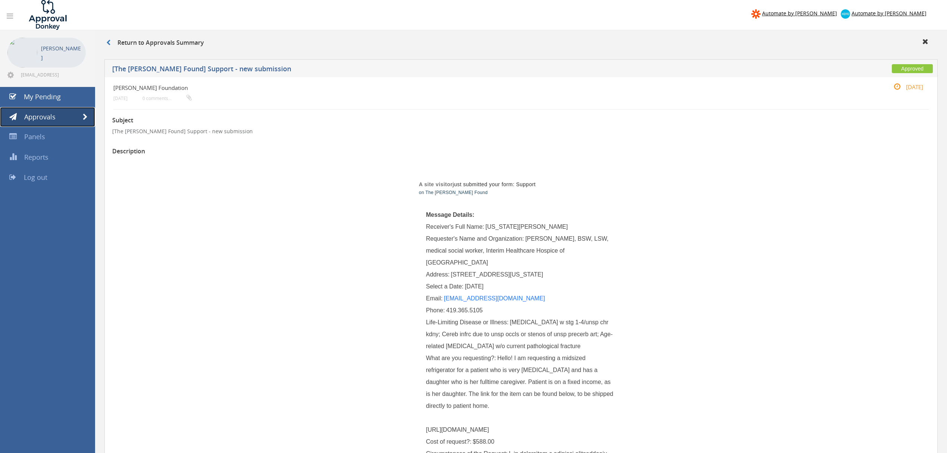
drag, startPoint x: 82, startPoint y: 112, endPoint x: 98, endPoint y: 113, distance: 16.1
click at [82, 112] on link "Approvals" at bounding box center [47, 117] width 95 height 20
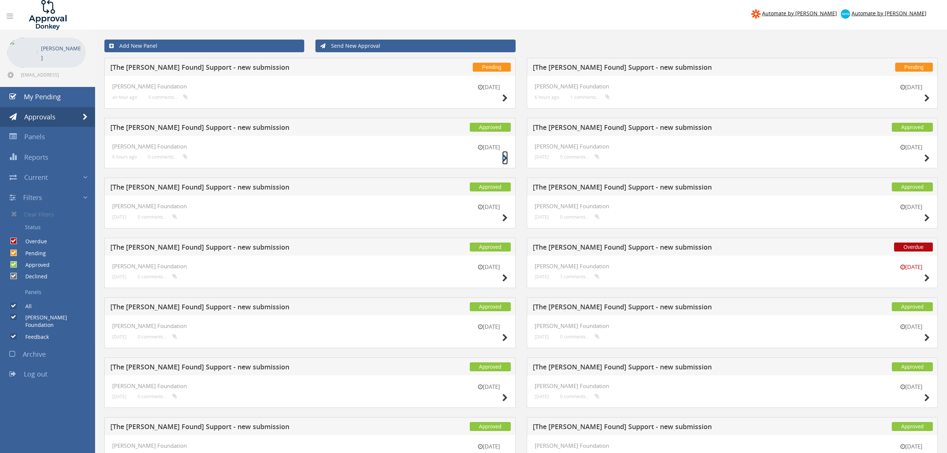
click at [506, 158] on icon at bounding box center [505, 158] width 6 height 8
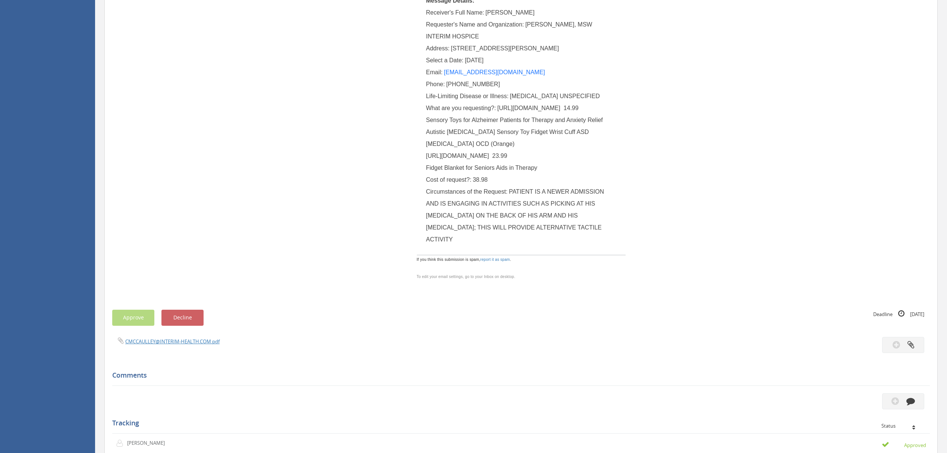
scroll to position [149, 0]
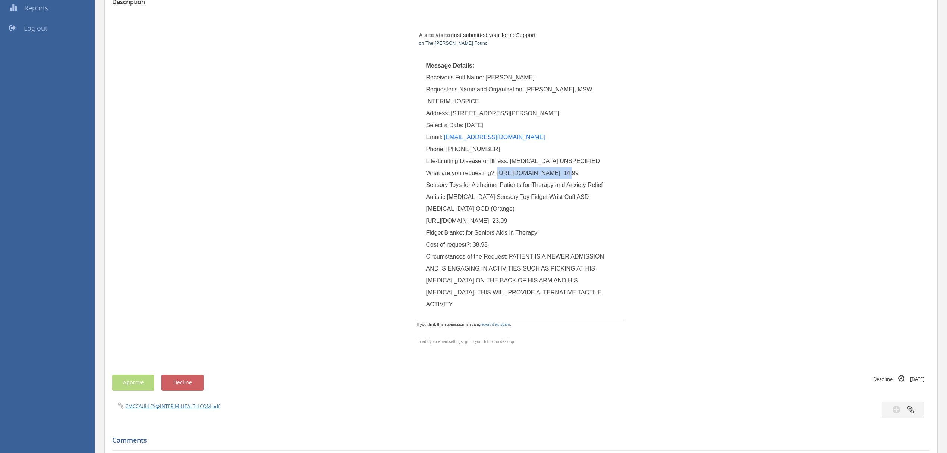
drag, startPoint x: 561, startPoint y: 173, endPoint x: 498, endPoint y: 173, distance: 63.4
click at [498, 173] on span "https://a.co/d/5mQny6G 14.99 Sensory Toys for Alzheimer Patients for Therapy an…" at bounding box center [515, 203] width 178 height 66
click at [504, 135] on link "[EMAIL_ADDRESS][DOMAIN_NAME]" at bounding box center [494, 137] width 101 height 6
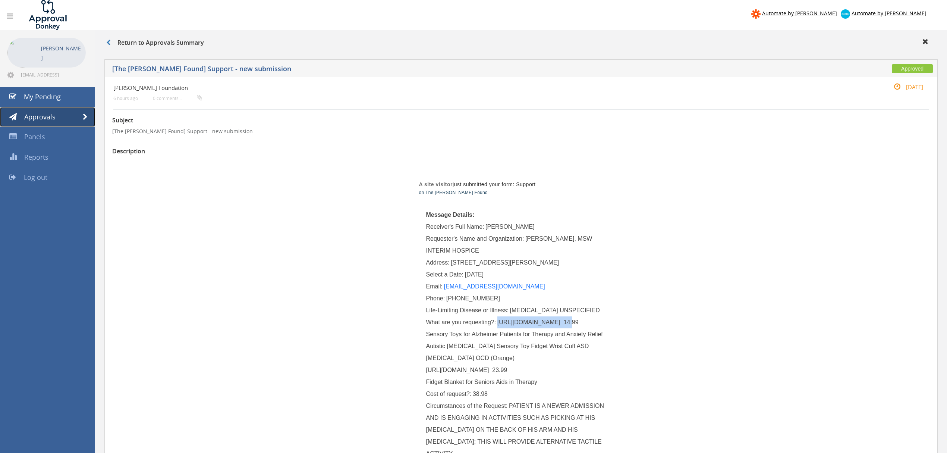
click at [88, 116] on link "Approvals" at bounding box center [47, 117] width 95 height 20
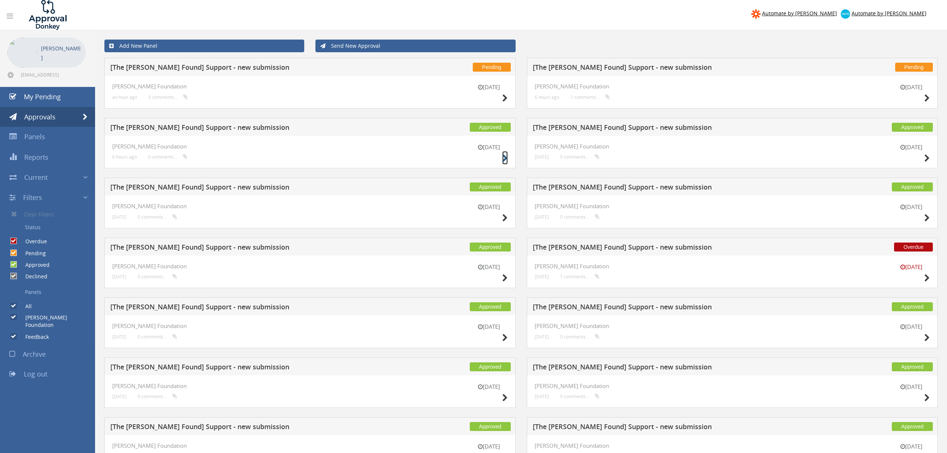
click at [507, 155] on icon at bounding box center [505, 158] width 6 height 8
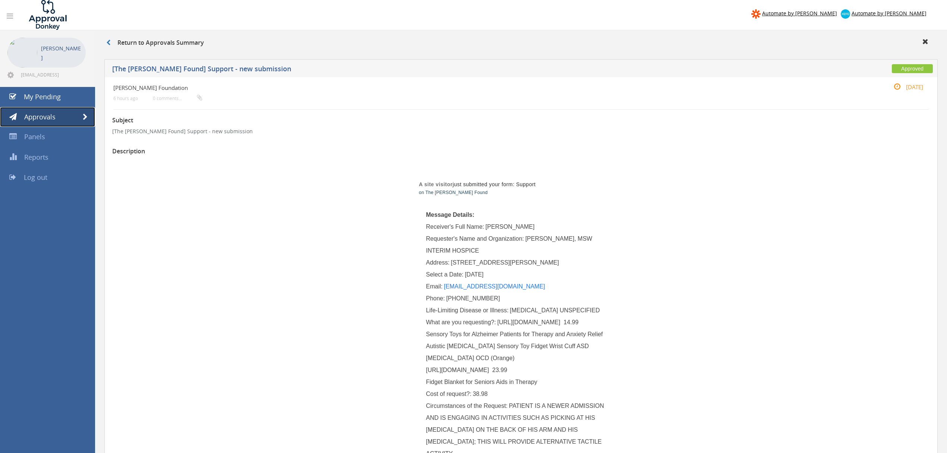
click at [87, 116] on span at bounding box center [85, 117] width 5 height 7
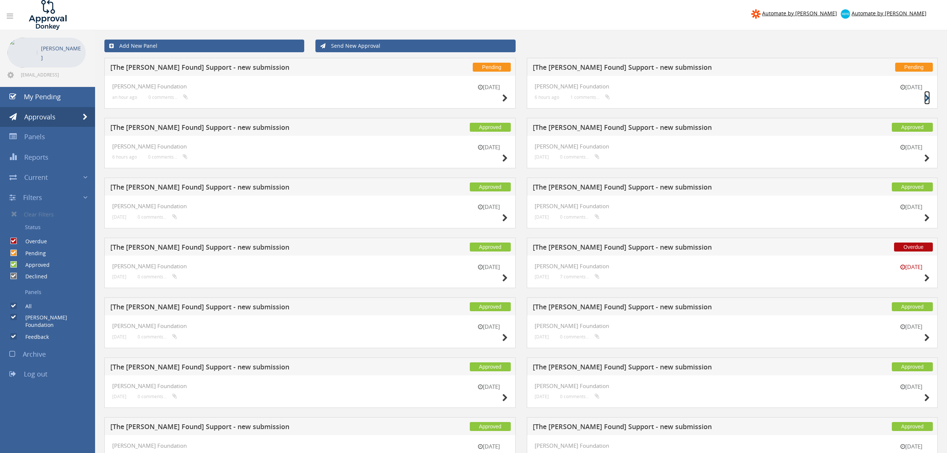
click at [925, 95] on icon at bounding box center [927, 98] width 6 height 8
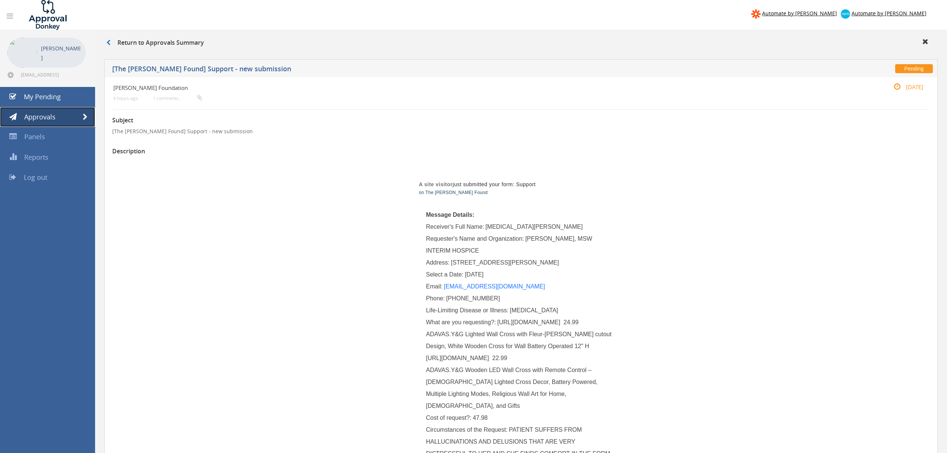
click at [87, 114] on span at bounding box center [85, 117] width 5 height 7
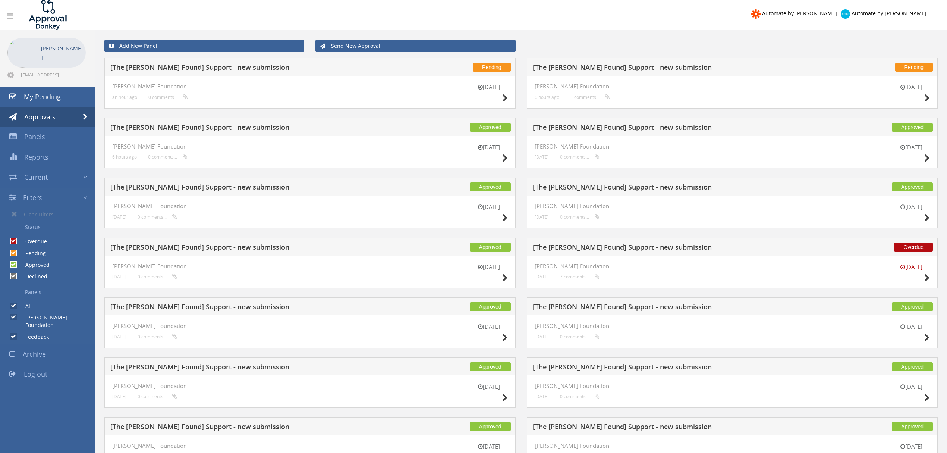
click at [923, 94] on div "[DATE]" at bounding box center [911, 93] width 37 height 21
click at [929, 97] on icon at bounding box center [927, 98] width 6 height 8
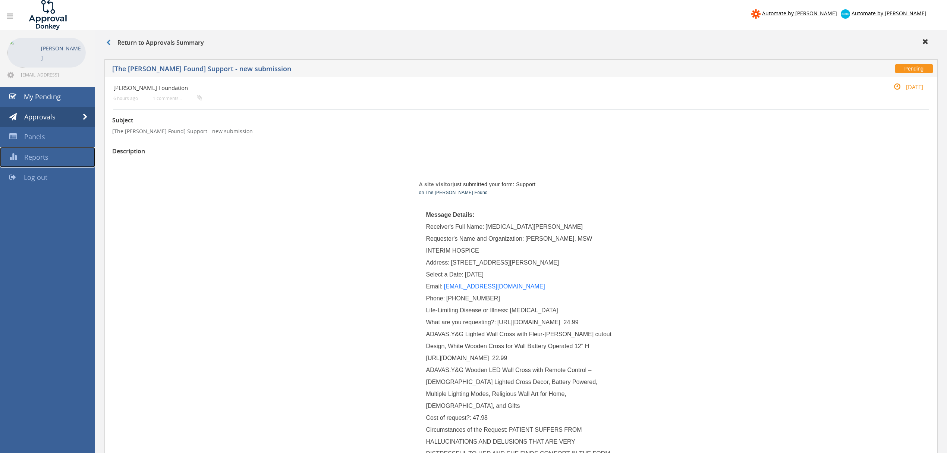
click at [30, 154] on span "Reports" at bounding box center [36, 156] width 24 height 9
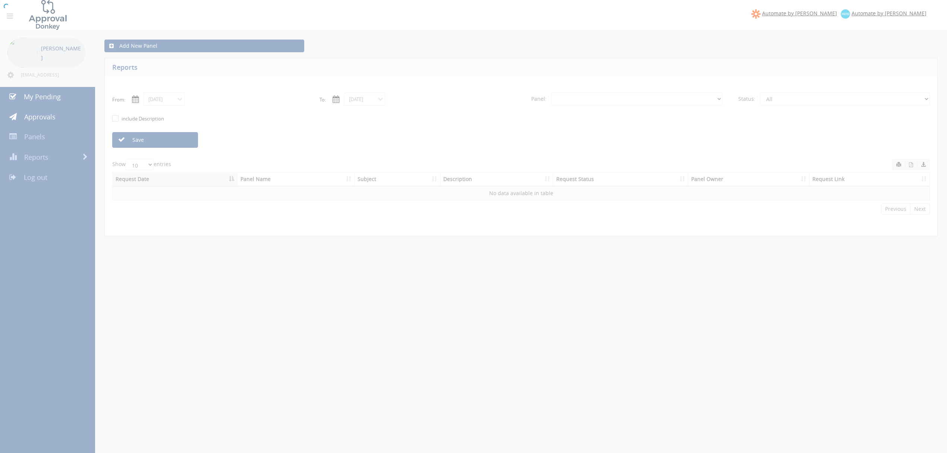
select select "number:0"
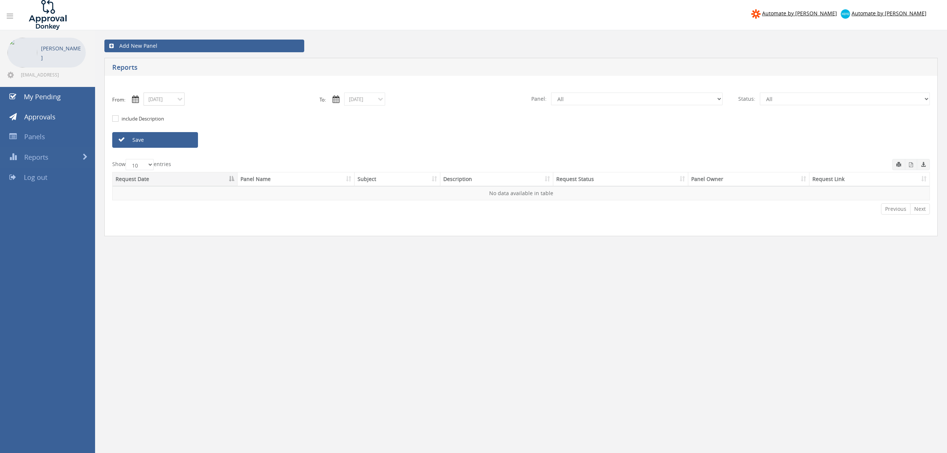
click at [181, 98] on input "09/19/2025" at bounding box center [164, 98] width 41 height 13
click at [147, 115] on th "‹" at bounding box center [151, 112] width 13 height 10
click at [151, 169] on span "24" at bounding box center [151, 173] width 13 height 10
type input "08/24/2025"
click at [148, 141] on link "Save" at bounding box center [155, 140] width 86 height 16
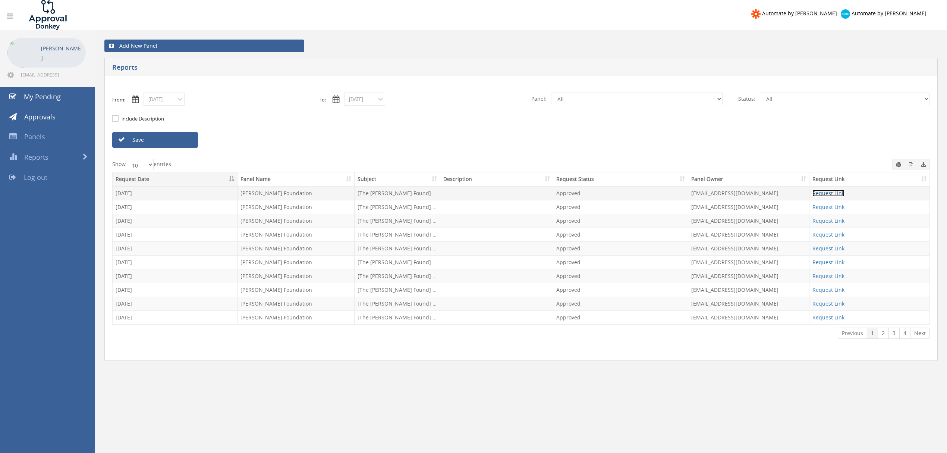
click at [825, 195] on link "Request Link" at bounding box center [828, 192] width 32 height 7
click at [823, 195] on link "Request Link" at bounding box center [828, 192] width 32 height 7
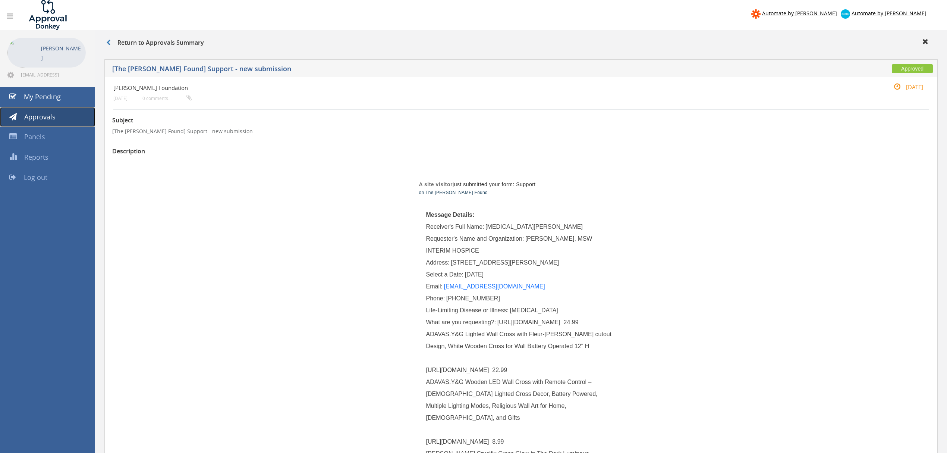
click at [57, 116] on link "Approvals" at bounding box center [47, 117] width 95 height 20
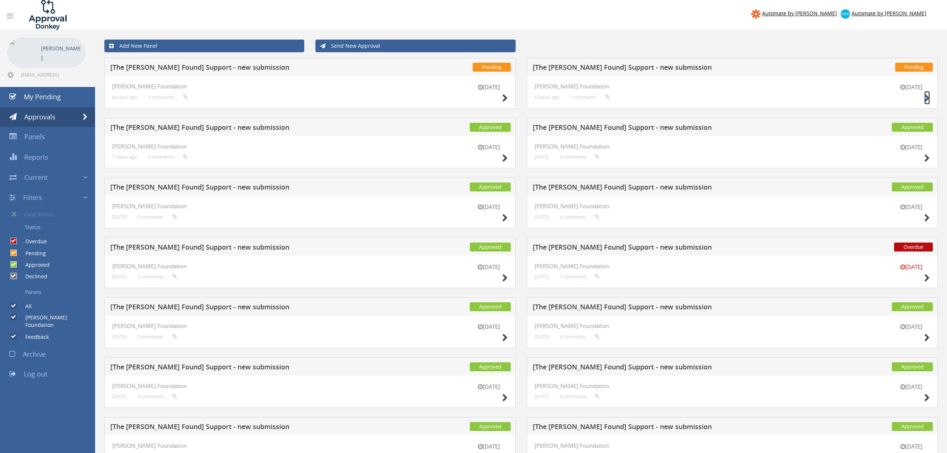
click at [925, 97] on icon at bounding box center [927, 98] width 6 height 8
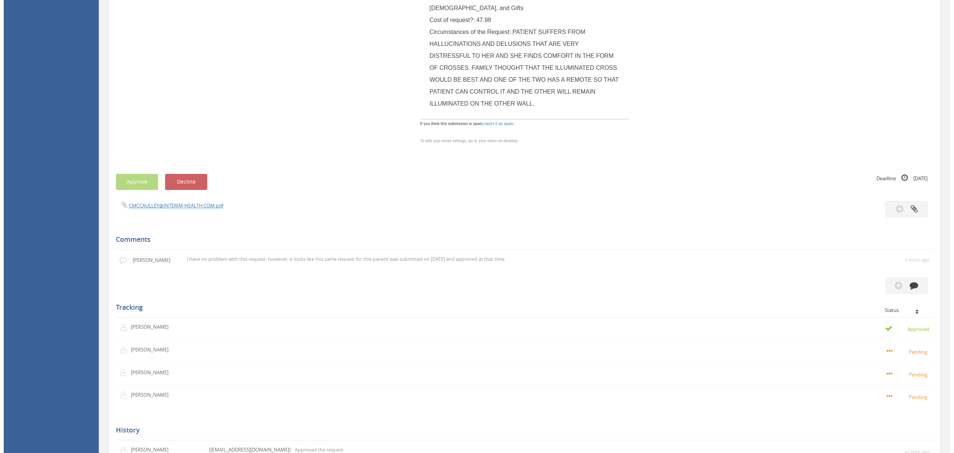
scroll to position [521, 0]
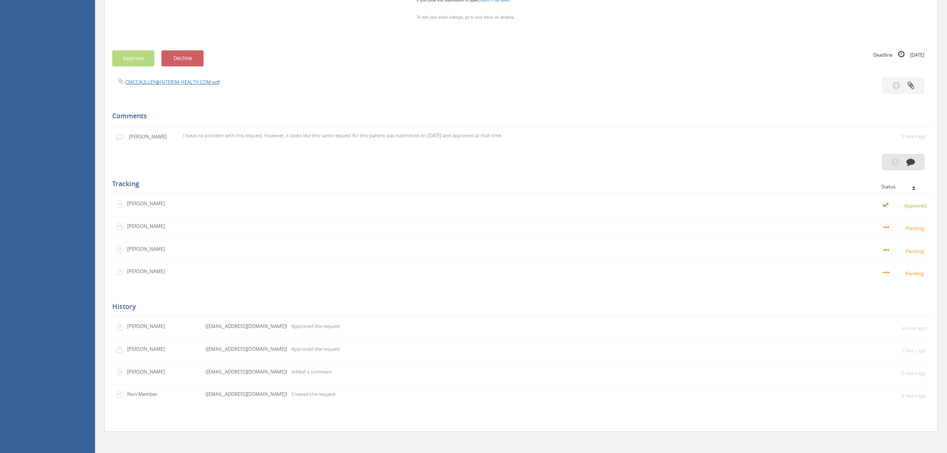
click at [912, 157] on icon "button" at bounding box center [910, 161] width 9 height 9
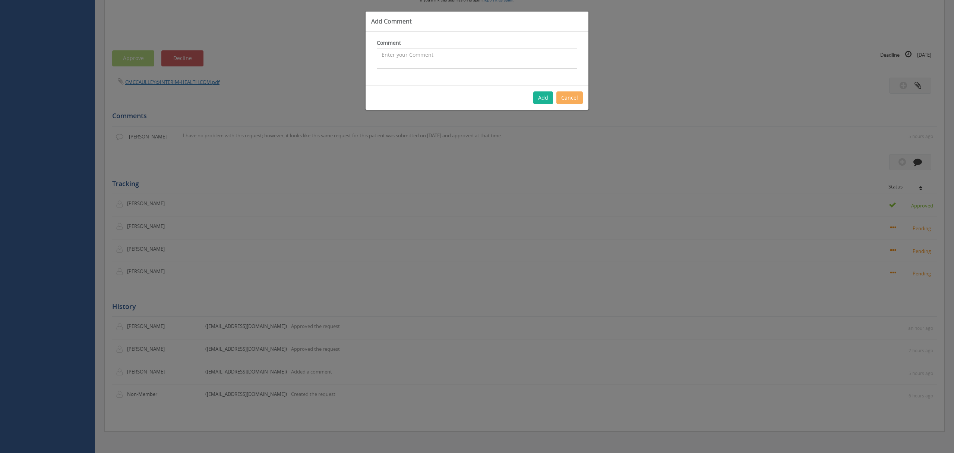
click at [396, 57] on textarea at bounding box center [477, 58] width 201 height 20
click at [429, 55] on textarea "[PERSON_NAME] you are correct however, I forgot to add a comment that [PERSON_N…" at bounding box center [477, 58] width 201 height 20
click at [505, 64] on textarea "[PERSON_NAME] you are correct however, I forgot to add a comment that [PERSON_N…" at bounding box center [477, 58] width 201 height 20
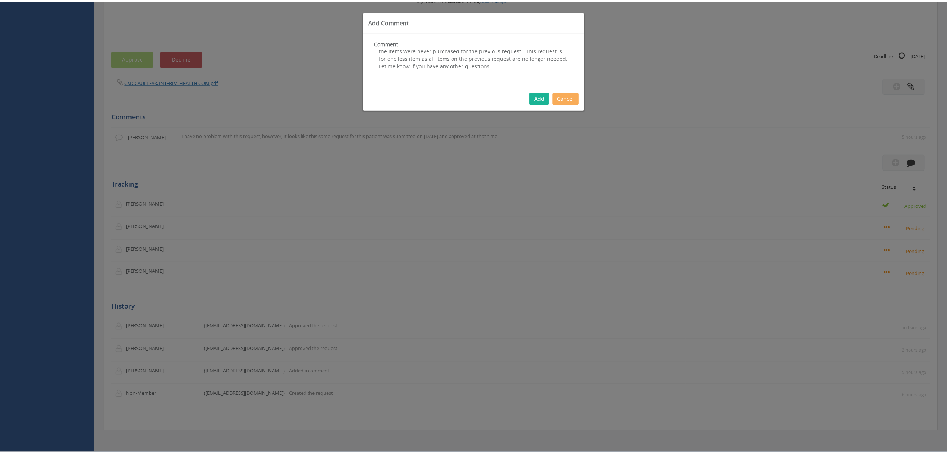
scroll to position [35, 0]
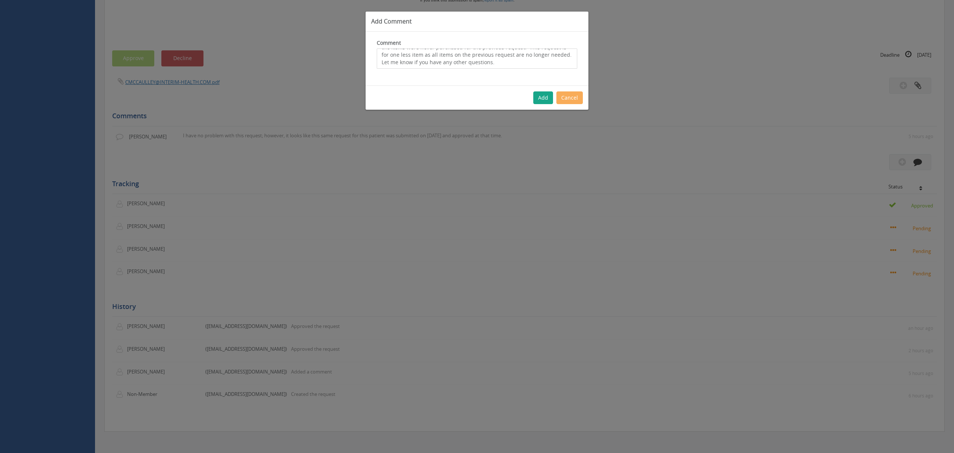
type textarea "[PERSON_NAME] you are correct however, I forgot to add a comment that [PERSON_N…"
click at [544, 96] on button "Add" at bounding box center [544, 97] width 20 height 13
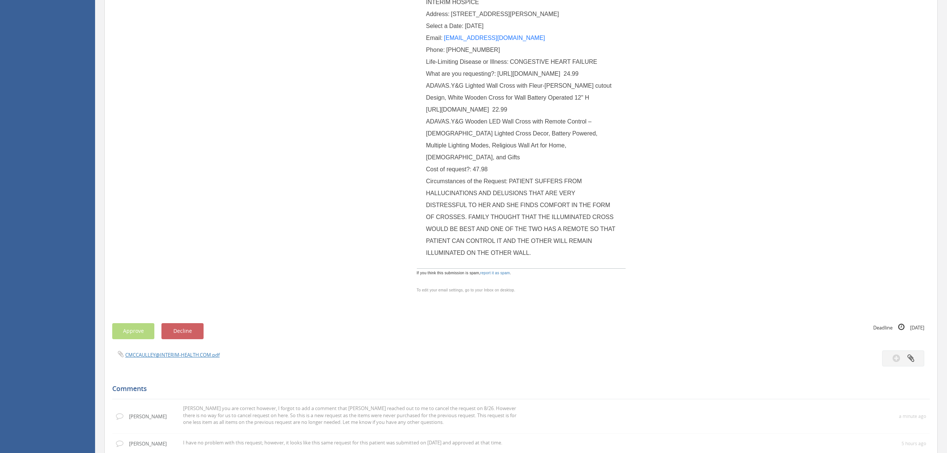
scroll to position [0, 0]
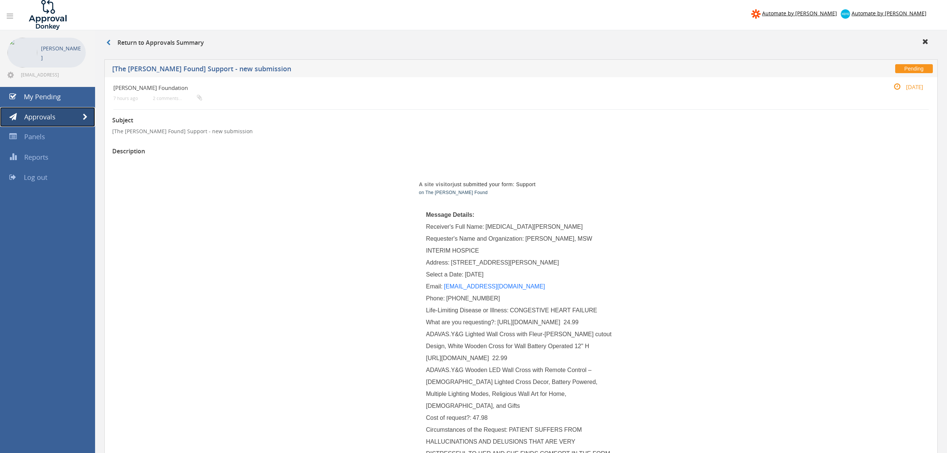
click at [83, 113] on link "Approvals" at bounding box center [47, 117] width 95 height 20
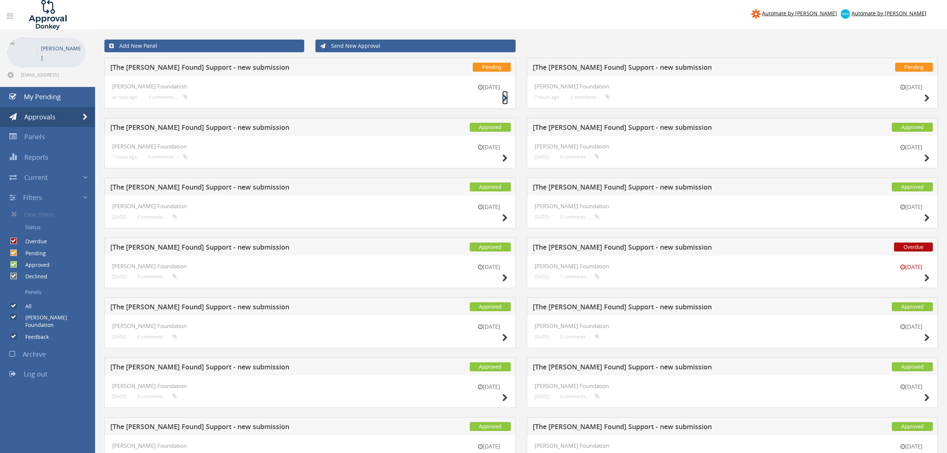
click at [506, 98] on icon at bounding box center [505, 98] width 6 height 8
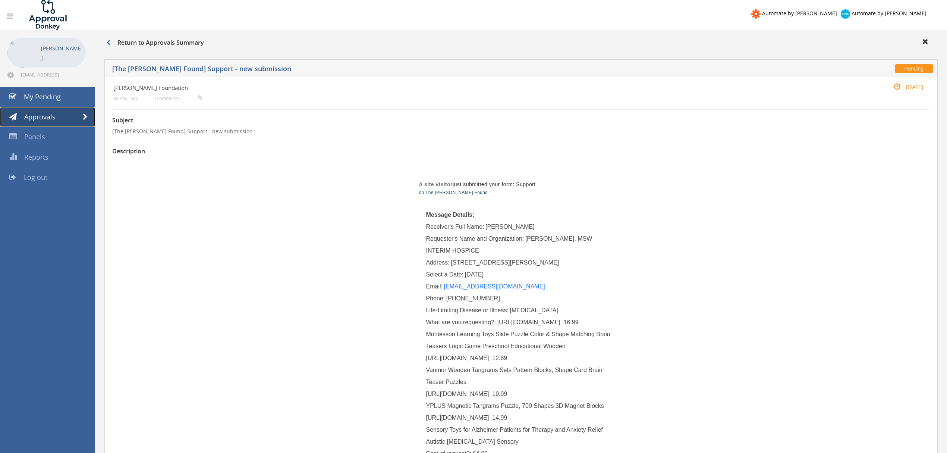
click at [87, 115] on span at bounding box center [85, 117] width 5 height 7
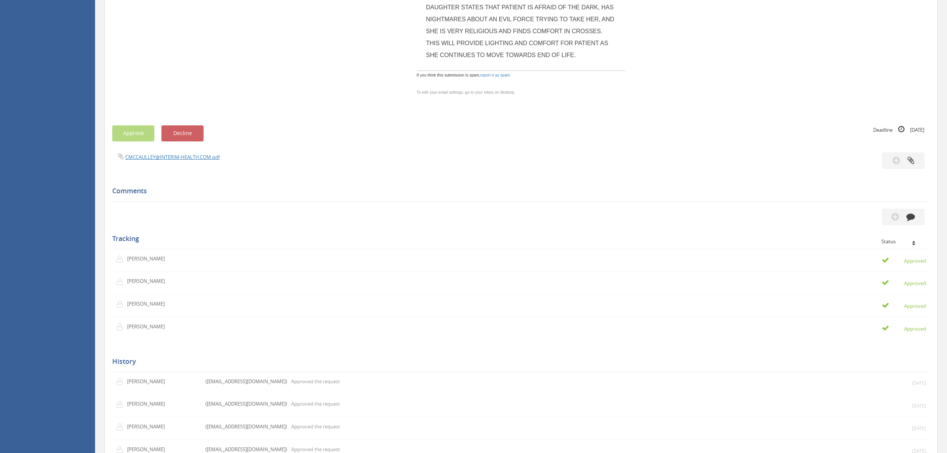
scroll to position [384, 0]
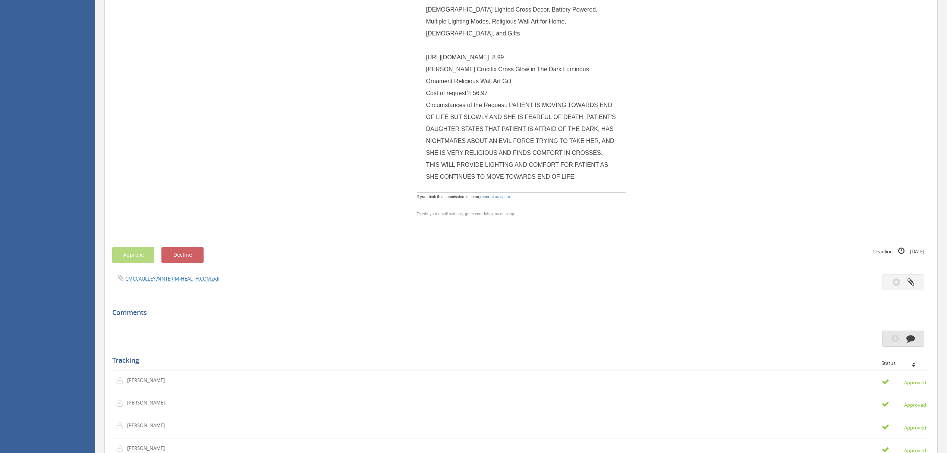
click at [912, 334] on icon "button" at bounding box center [910, 338] width 9 height 9
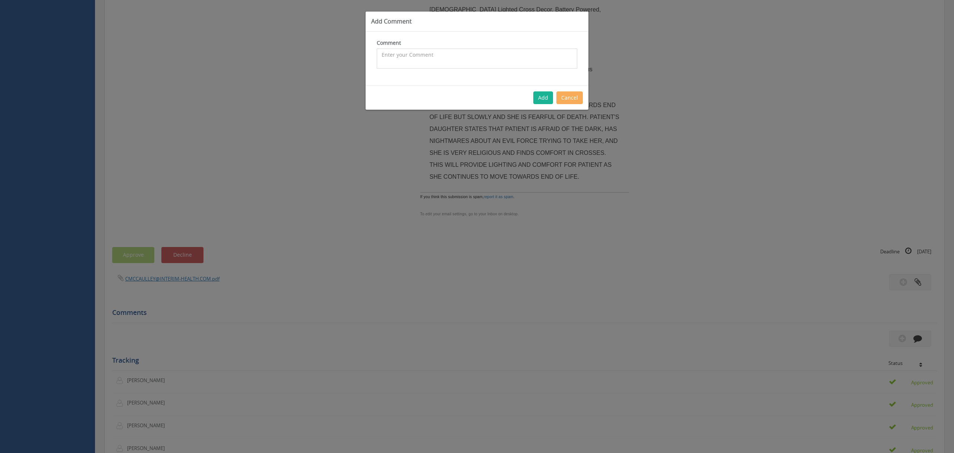
click at [409, 54] on textarea at bounding box center [477, 58] width 201 height 20
type textarea "T"
click at [383, 54] on textarea "Caroline reached out asking me to cancel this request. These items are not need…" at bounding box center [477, 58] width 201 height 20
click at [434, 54] on textarea "Caroline reached out asking me to cancel this request. These items are not need…" at bounding box center [477, 58] width 201 height 20
type textarea "Caroline reached out on 8/26 asking me to cancel this request. These items are …"
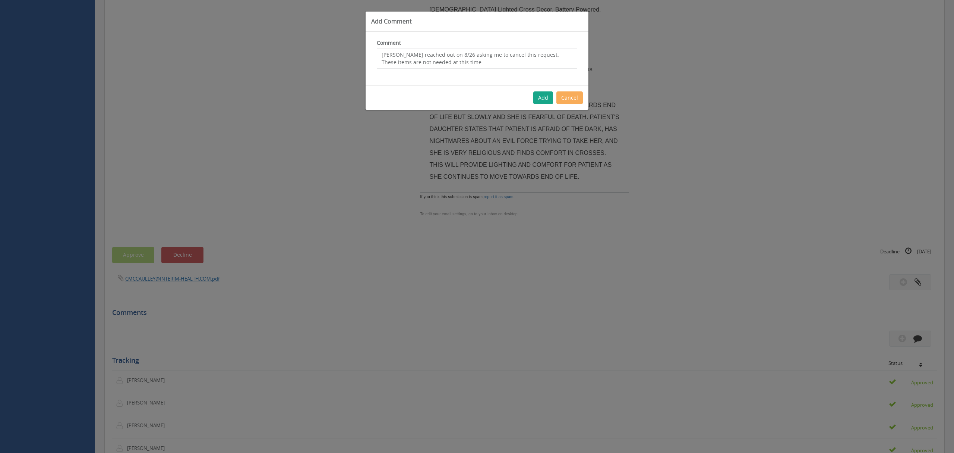
click at [541, 96] on button "Add" at bounding box center [544, 97] width 20 height 13
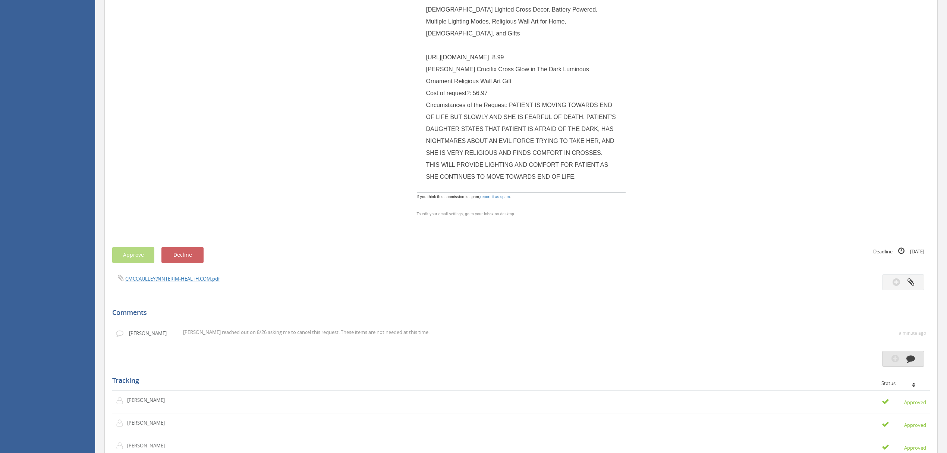
scroll to position [185, 0]
